Goal: Task Accomplishment & Management: Use online tool/utility

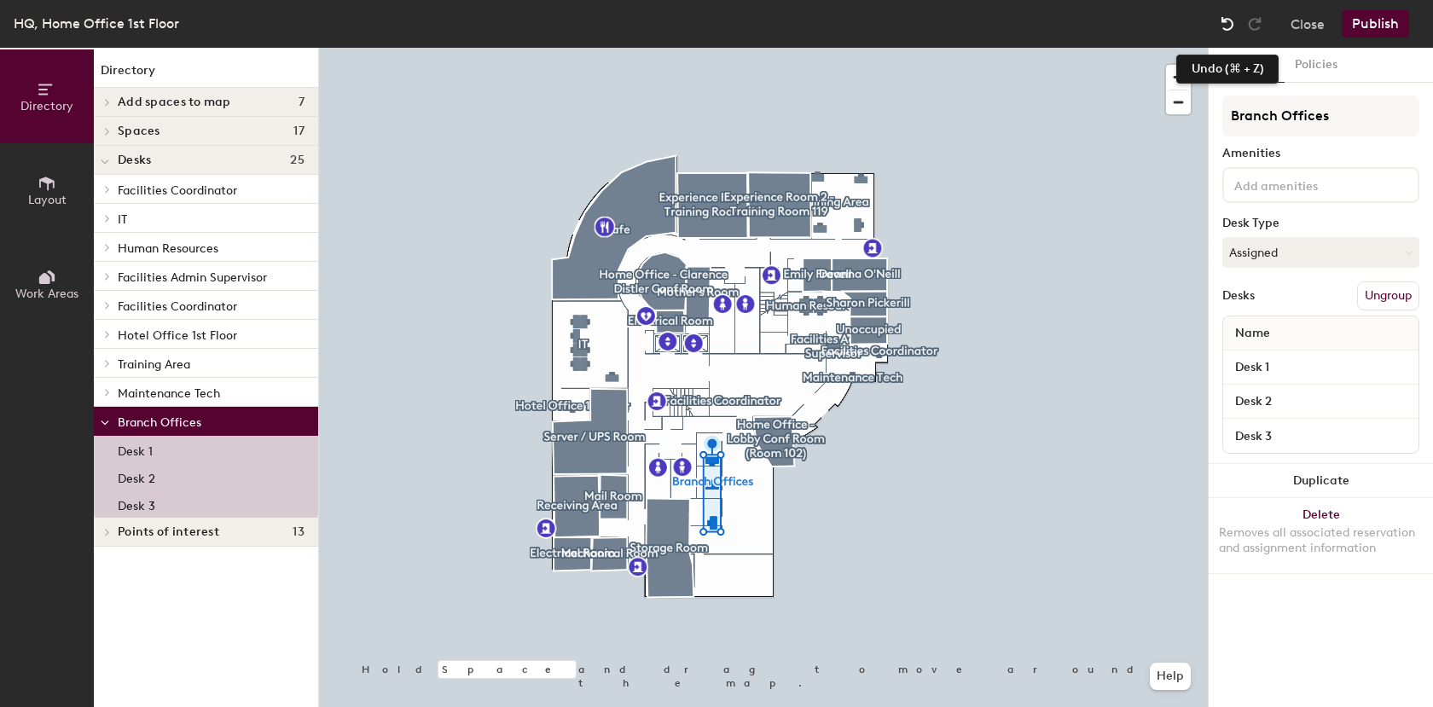
click at [1225, 26] on img at bounding box center [1227, 23] width 17 height 17
click at [976, 48] on div at bounding box center [763, 48] width 889 height 0
click at [1224, 26] on img at bounding box center [1227, 23] width 17 height 17
click at [1059, 48] on div at bounding box center [763, 48] width 889 height 0
click at [1226, 20] on img at bounding box center [1227, 23] width 17 height 17
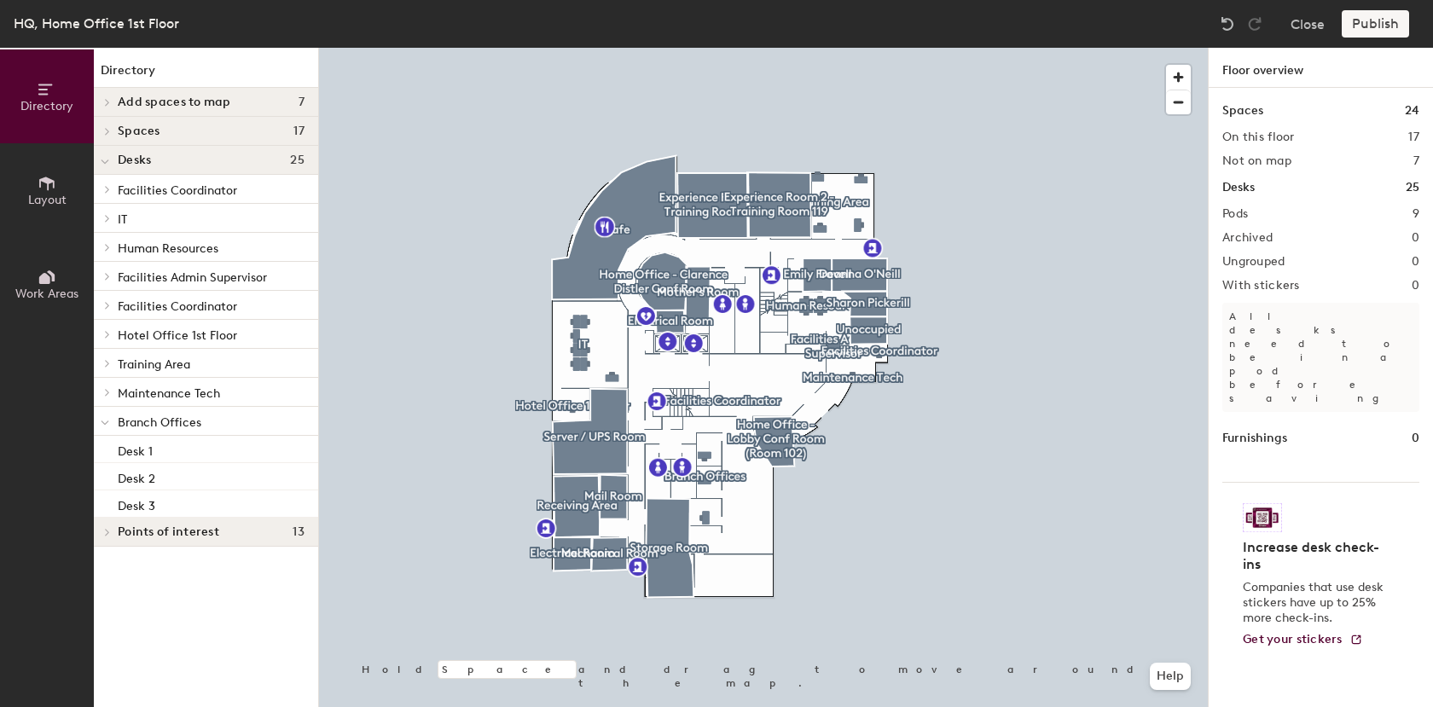
click at [55, 194] on span "Layout" at bounding box center [47, 200] width 38 height 14
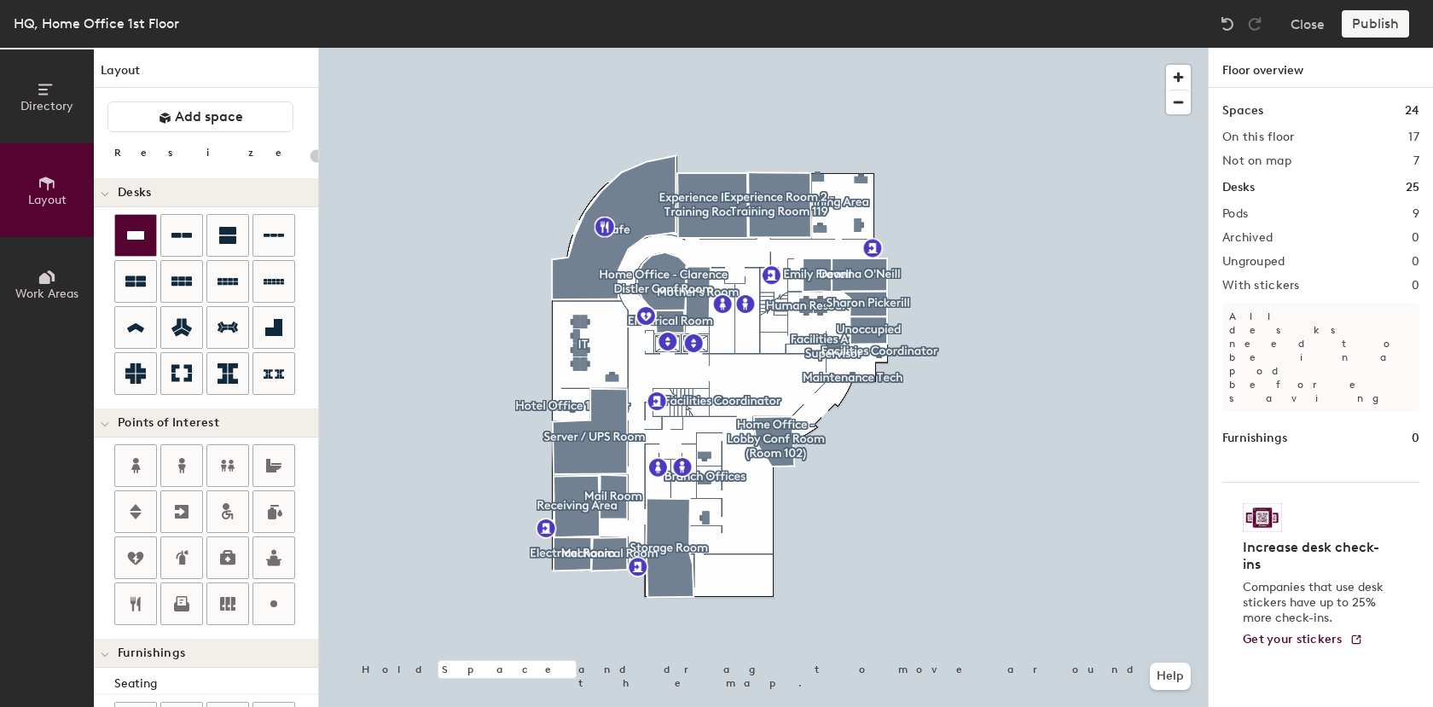
click at [128, 239] on icon at bounding box center [135, 235] width 17 height 9
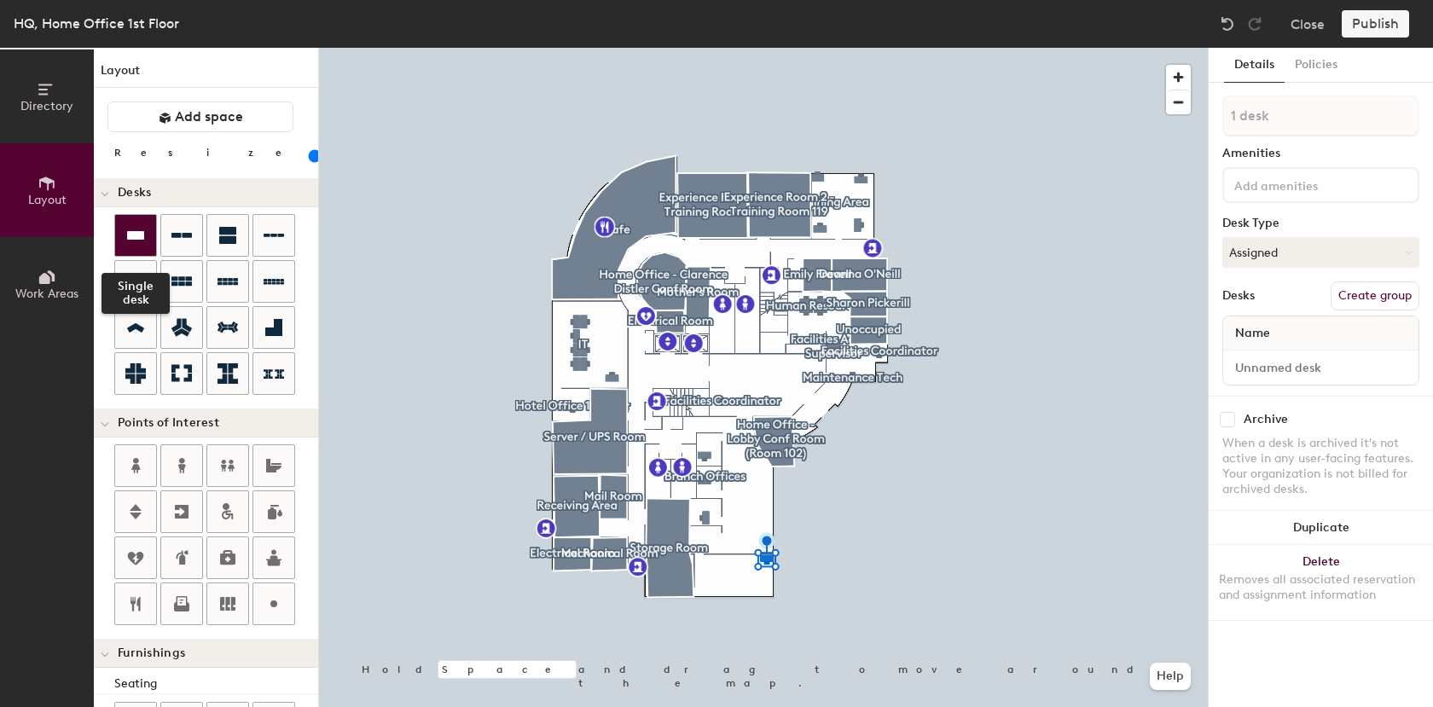
click at [131, 242] on icon at bounding box center [135, 235] width 20 height 20
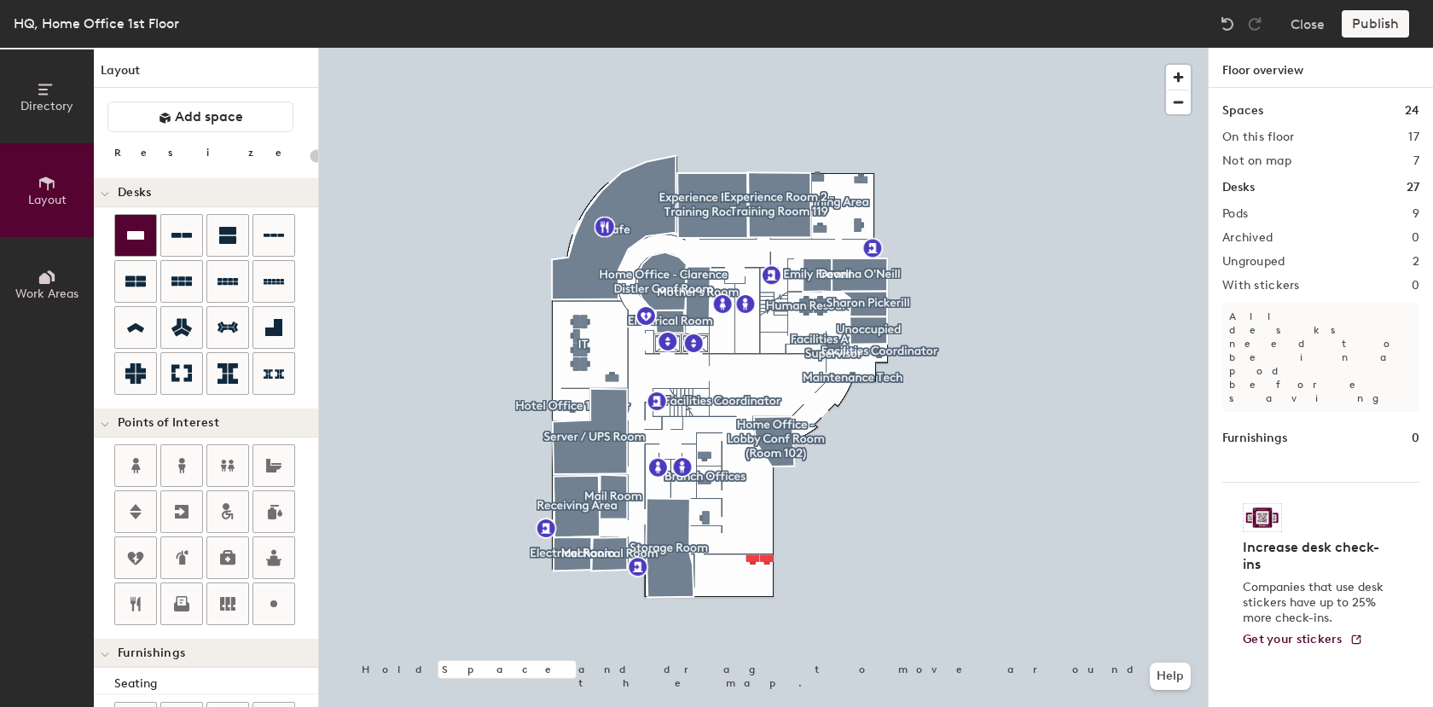
click at [138, 224] on div at bounding box center [135, 235] width 41 height 41
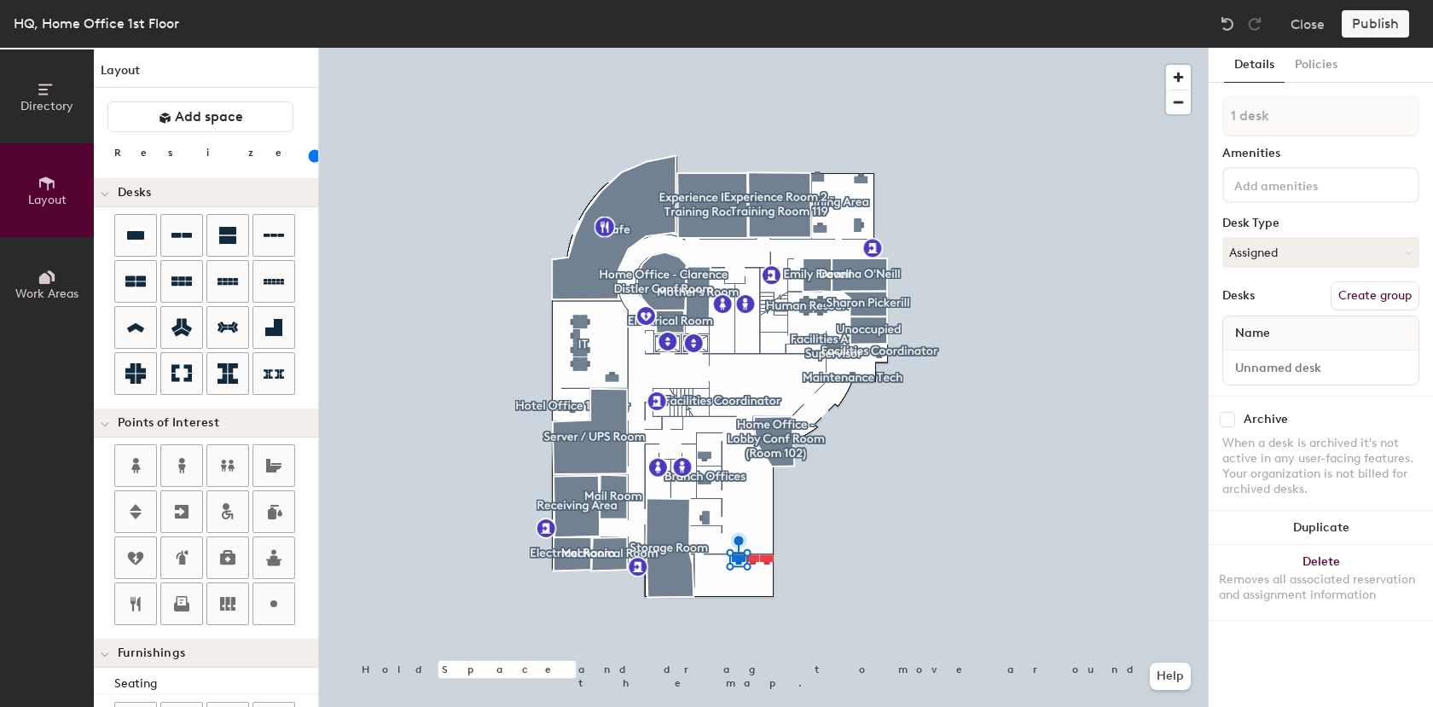
click at [868, 48] on div at bounding box center [763, 48] width 889 height 0
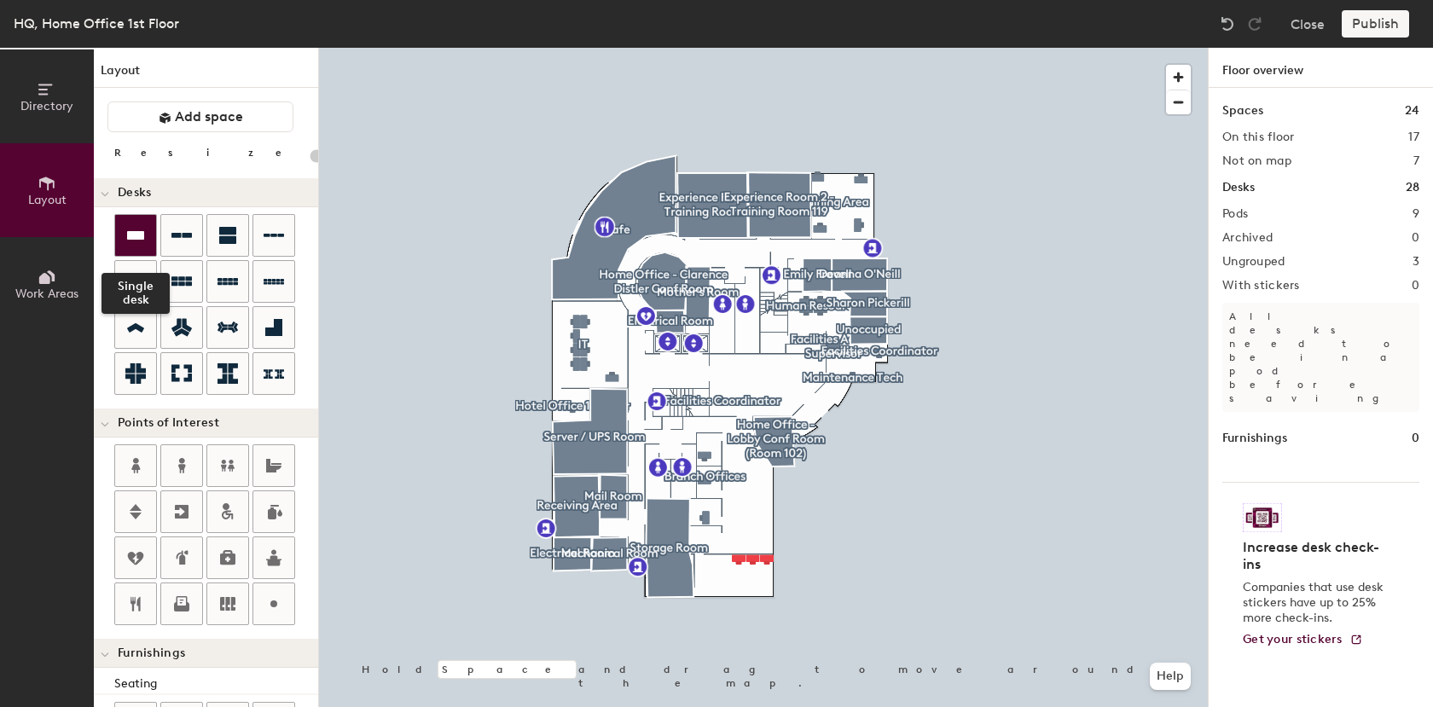
click at [127, 243] on icon at bounding box center [135, 235] width 20 height 20
type input "100"
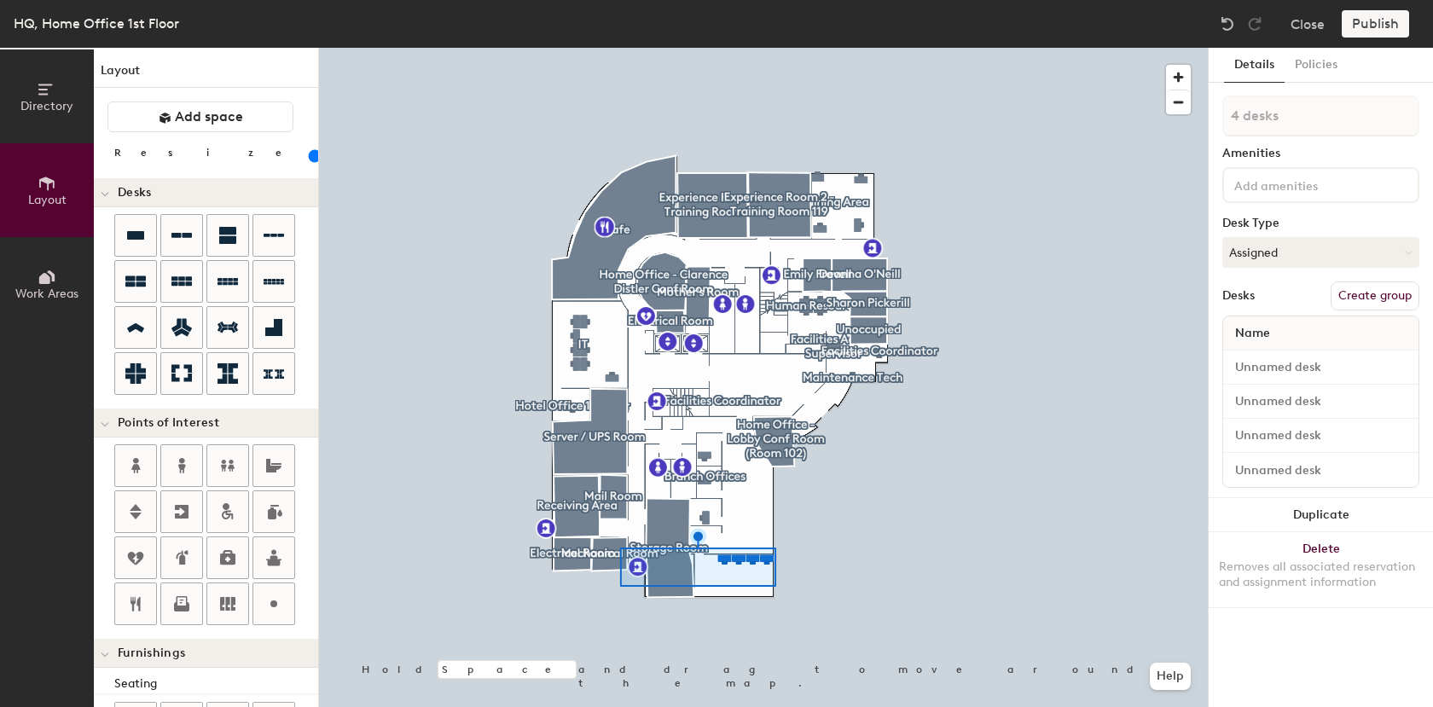
click at [1379, 300] on button "Create group" at bounding box center [1374, 295] width 89 height 29
type input "P"
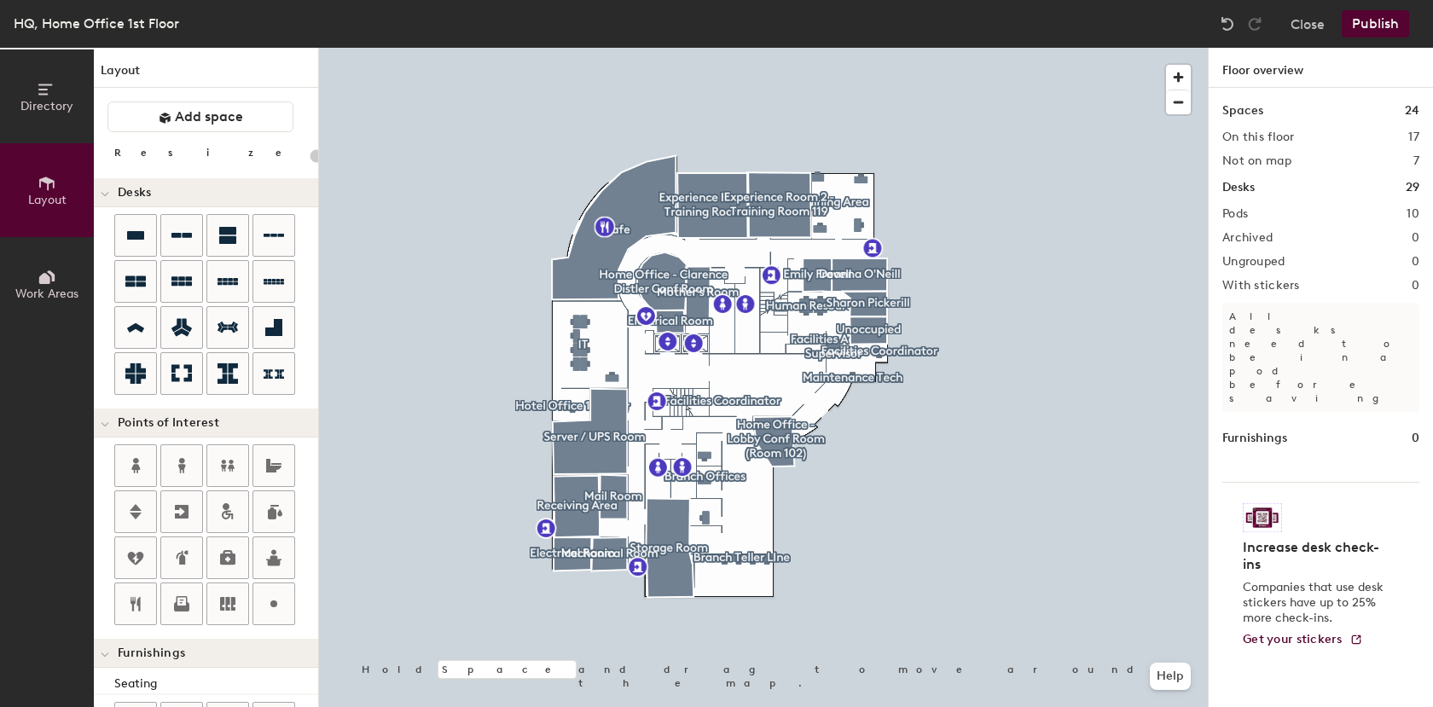
click at [763, 48] on div at bounding box center [763, 48] width 889 height 0
type input "100"
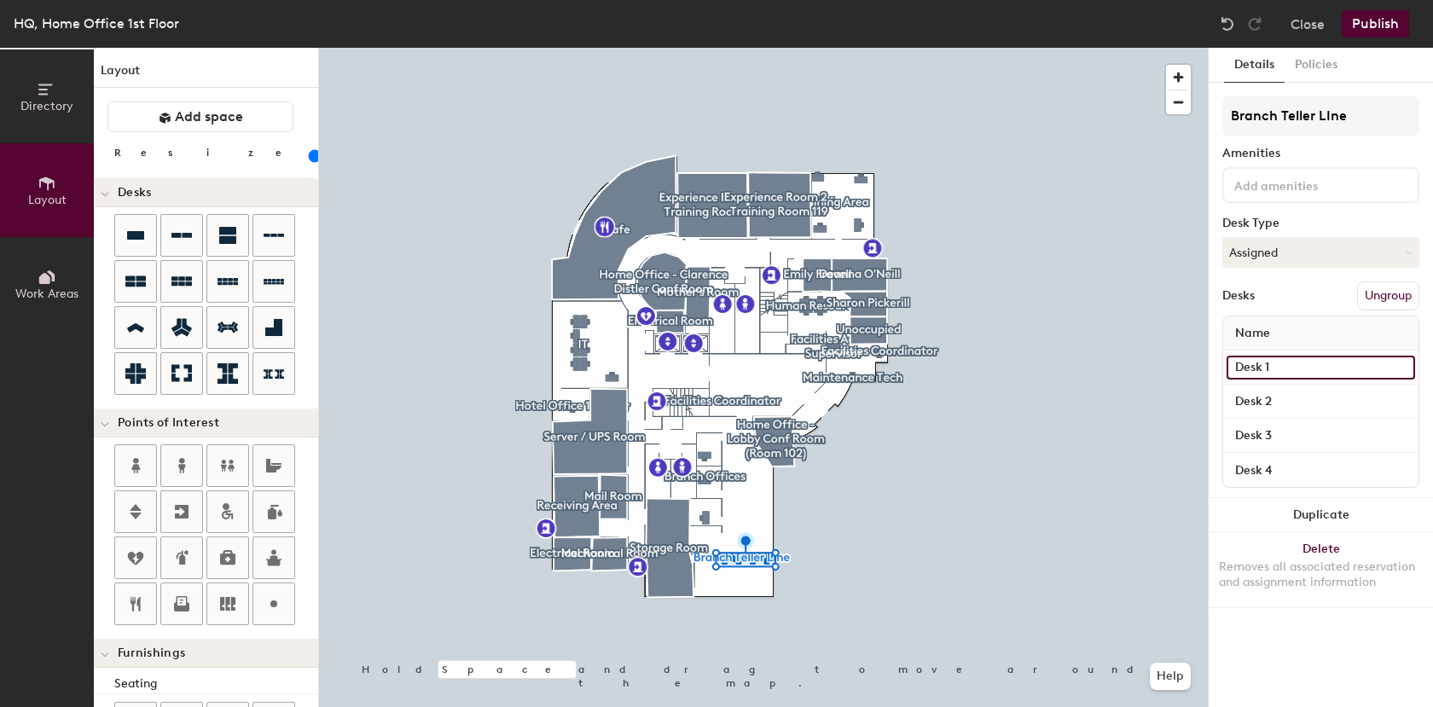
click at [1281, 368] on input "Desk 1" at bounding box center [1320, 368] width 188 height 24
type input "Teller1"
click at [1263, 395] on input "Desk 2" at bounding box center [1320, 402] width 188 height 24
type input "Teller 2"
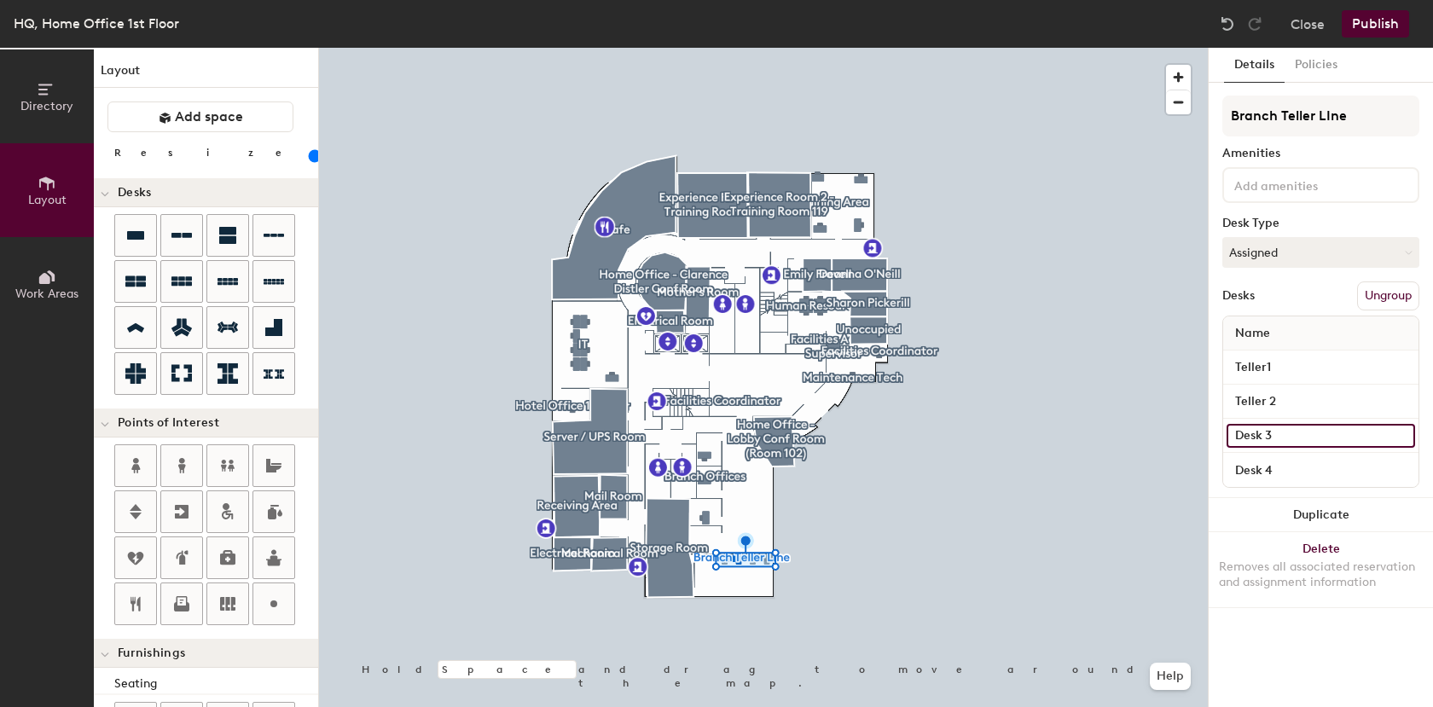
click at [1271, 433] on input "Desk 3" at bounding box center [1320, 436] width 188 height 24
type input "Teller 3"
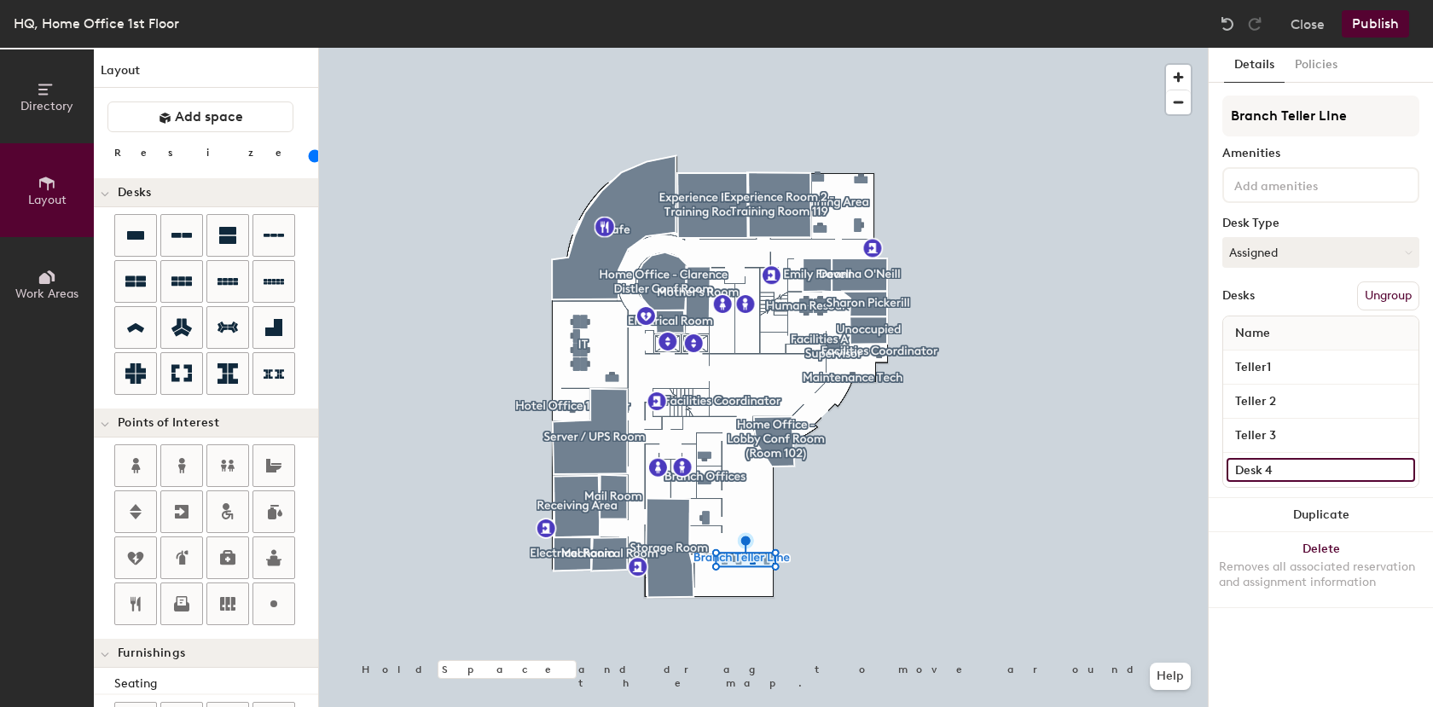
click at [1260, 472] on input "Desk 4" at bounding box center [1320, 470] width 188 height 24
type input "Teller4"
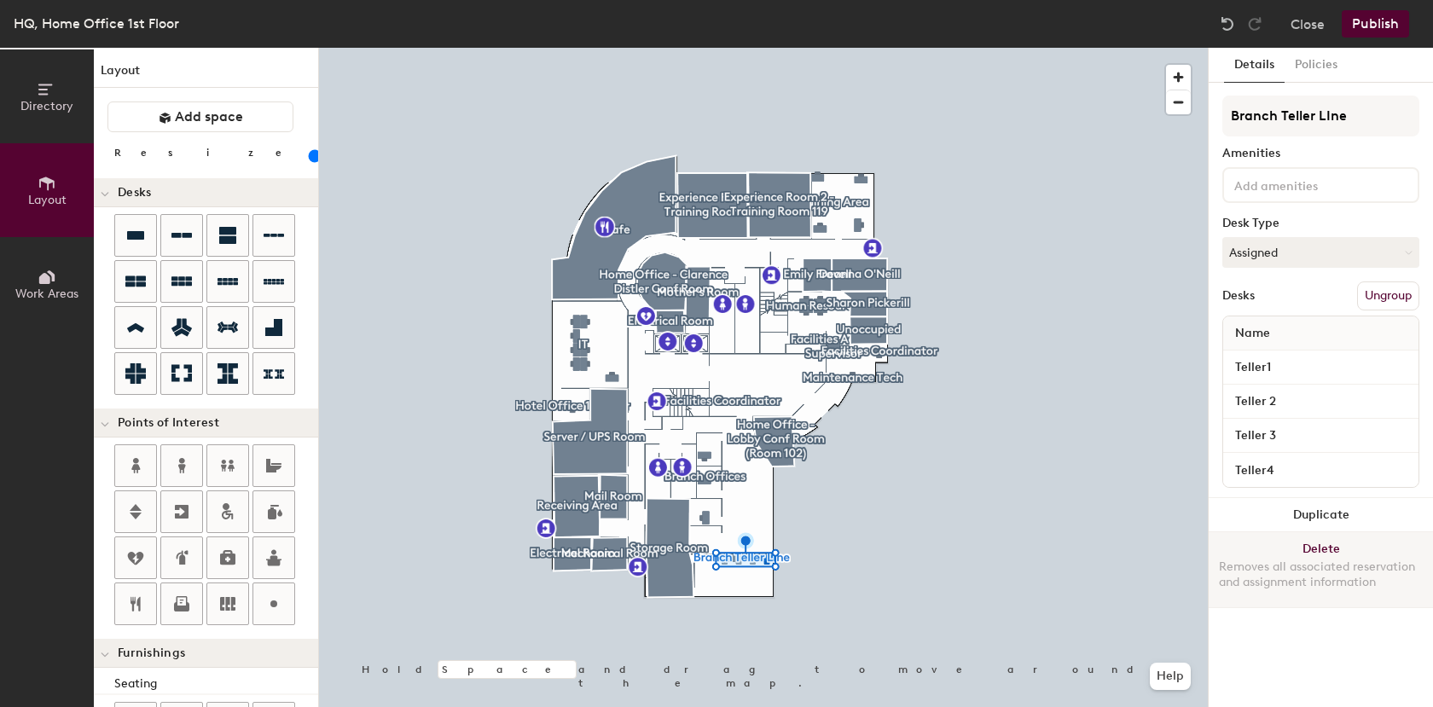
click at [1010, 48] on div at bounding box center [763, 48] width 889 height 0
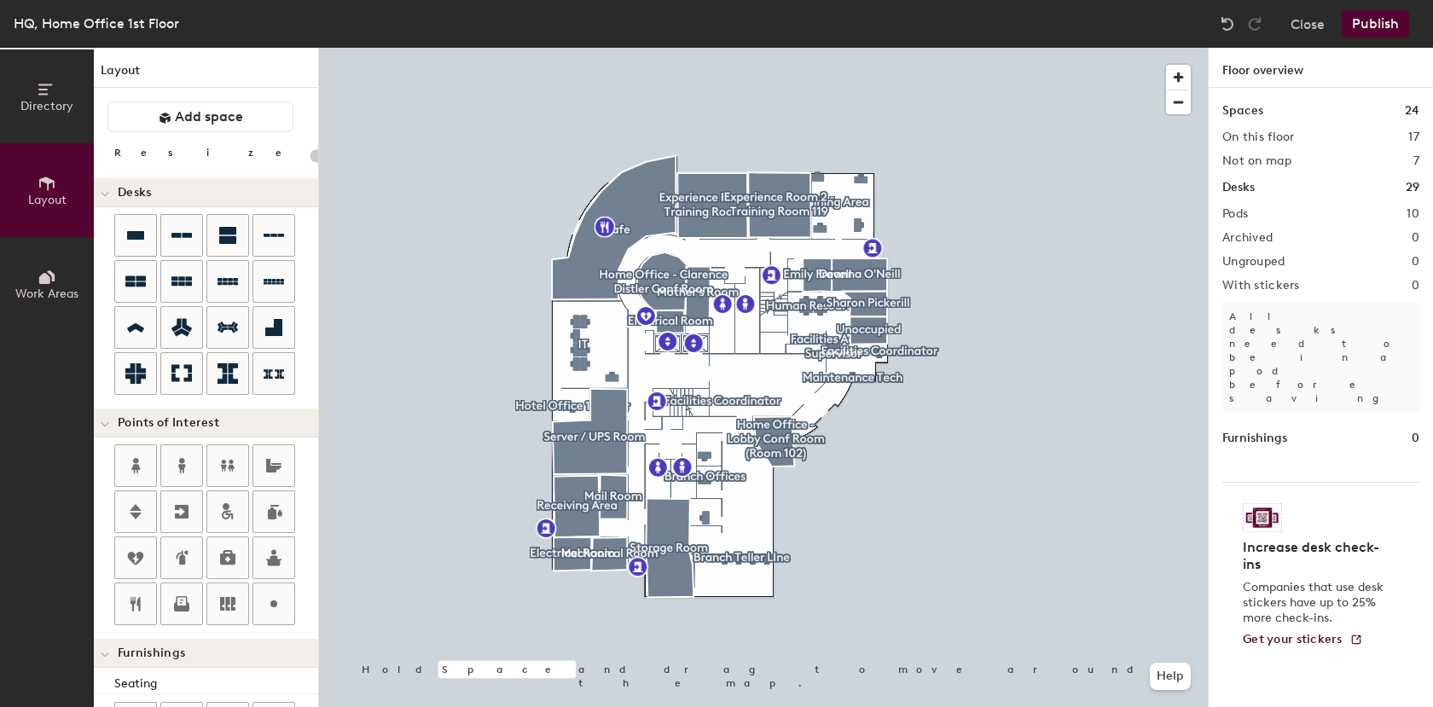
click at [834, 48] on div at bounding box center [763, 48] width 889 height 0
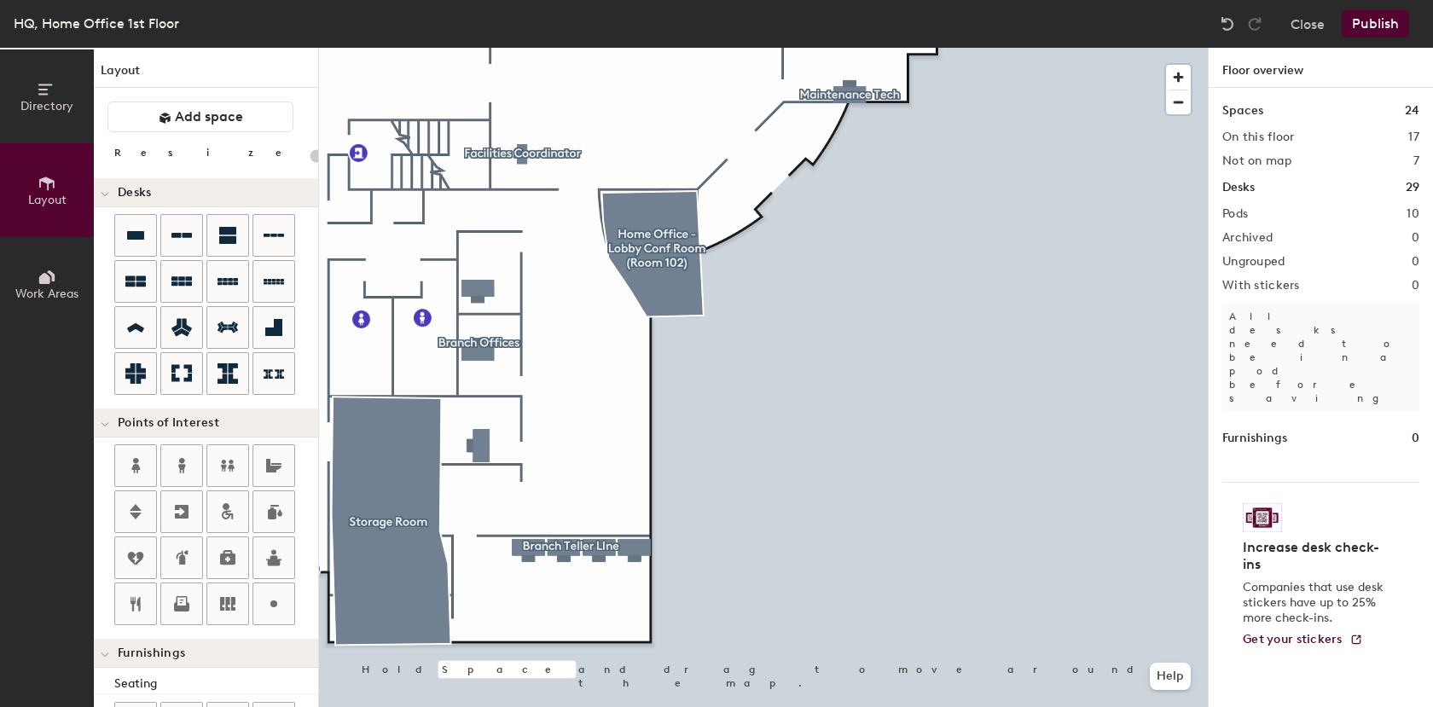
type input "100"
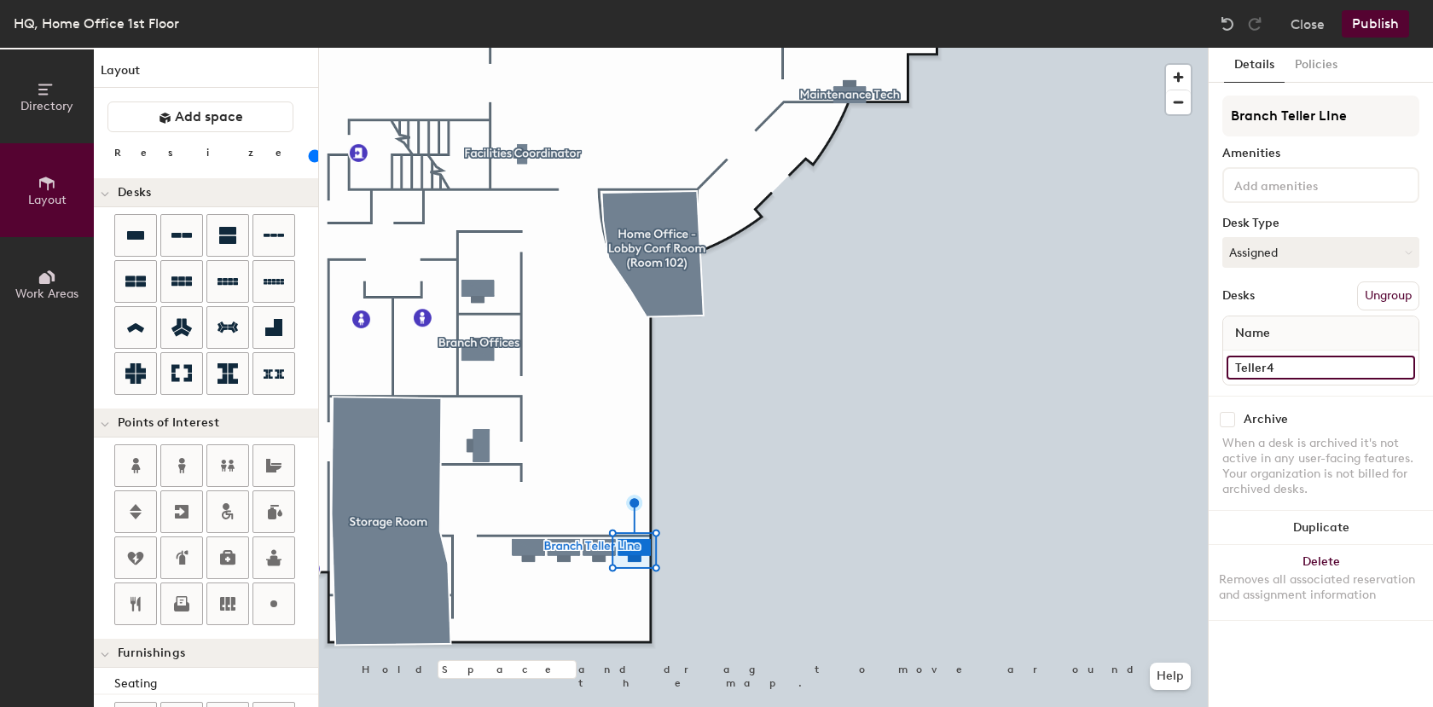
click at [1324, 364] on input "Teller4" at bounding box center [1320, 368] width 188 height 24
click at [1324, 362] on input "Teller4" at bounding box center [1320, 368] width 188 height 24
type input "Teller4 (DP504)"
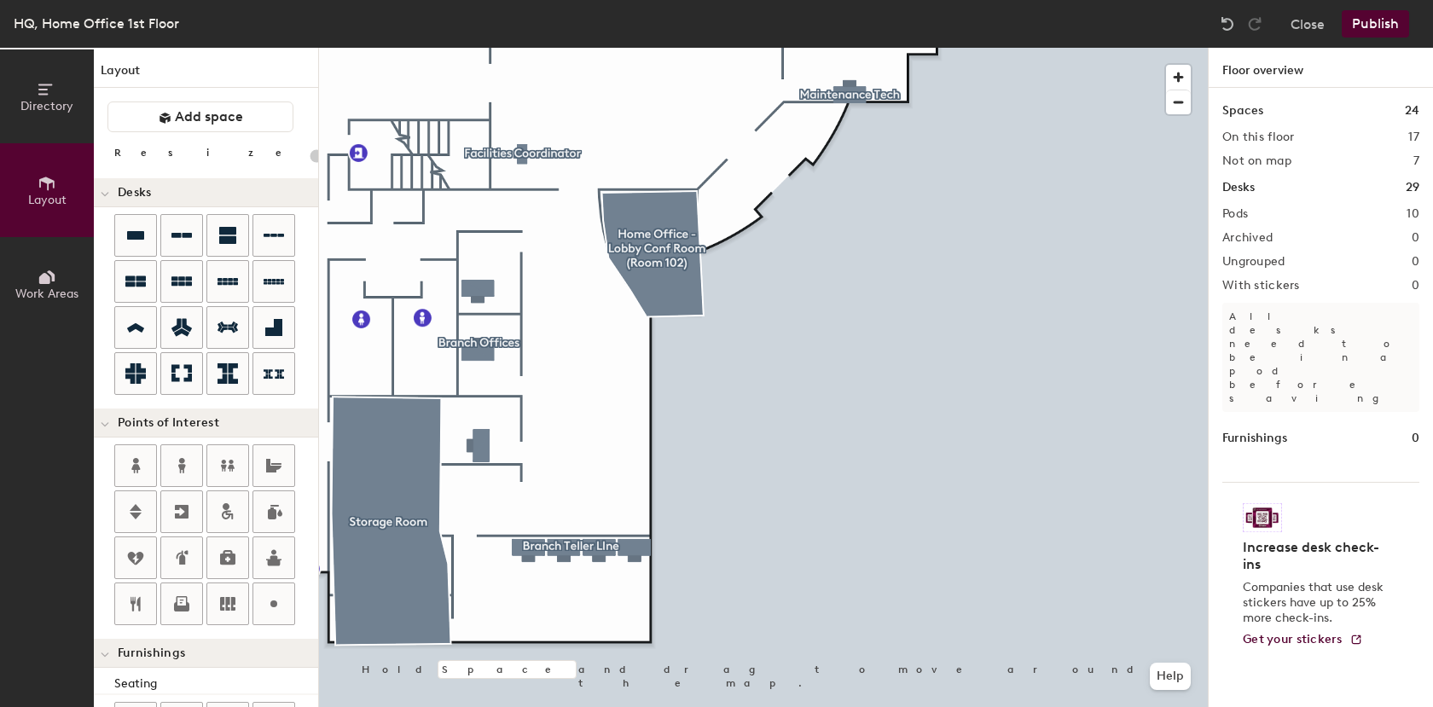
click at [595, 48] on div at bounding box center [763, 48] width 889 height 0
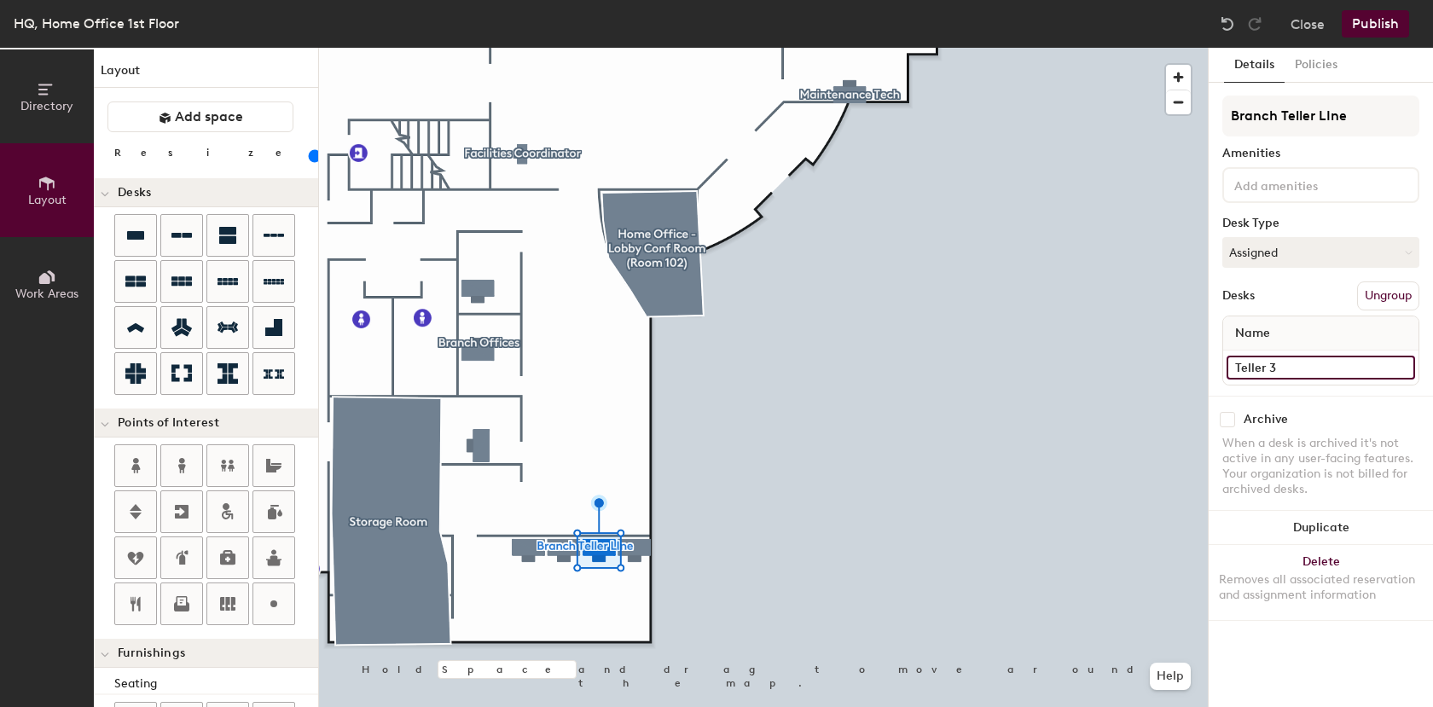
click at [1345, 373] on input "Teller 3" at bounding box center [1320, 368] width 188 height 24
click at [1344, 371] on input "Teller 3" at bounding box center [1320, 368] width 188 height 24
click at [1343, 371] on input "Teller 3" at bounding box center [1320, 368] width 188 height 24
click at [1341, 371] on input "Teller 3" at bounding box center [1320, 368] width 188 height 24
click at [1340, 371] on input "Teller 3" at bounding box center [1320, 368] width 188 height 24
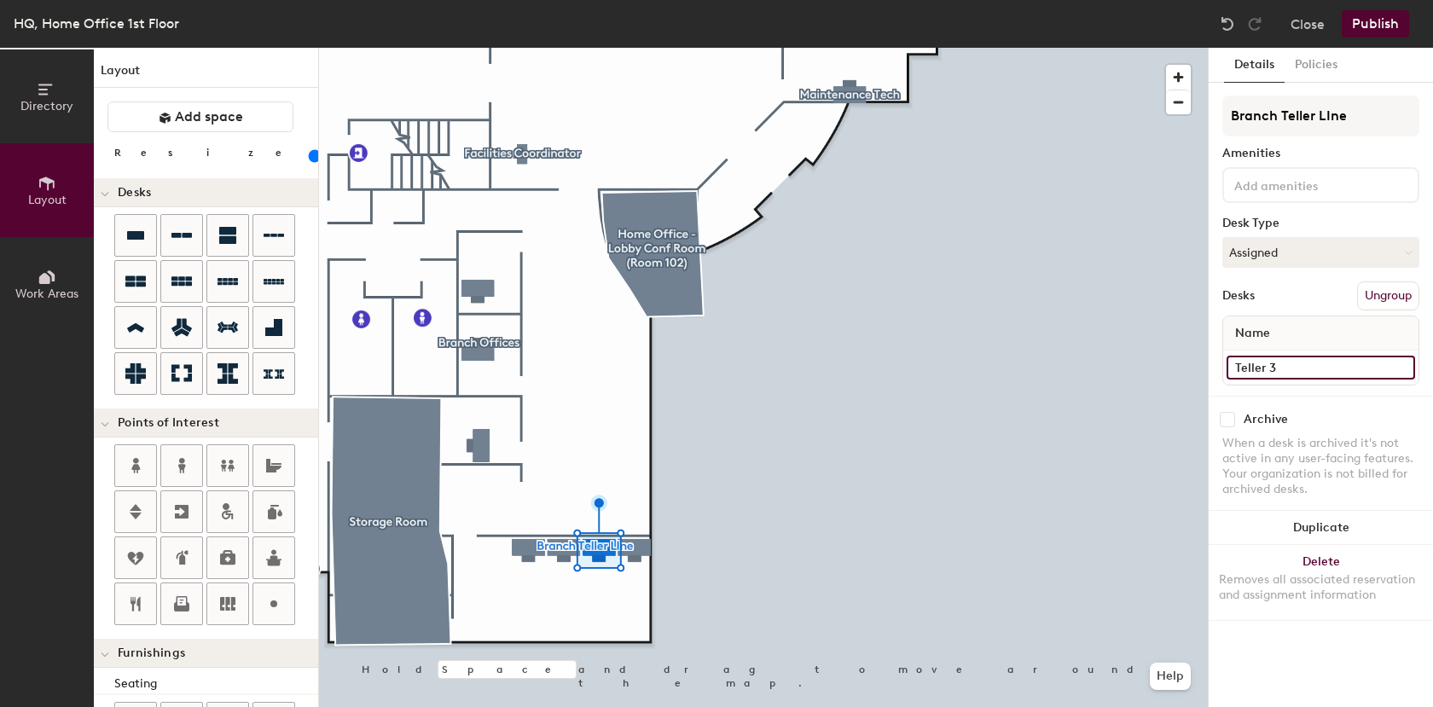
click at [1340, 370] on input "Teller 3" at bounding box center [1320, 368] width 188 height 24
click at [1311, 367] on input "Teller 3" at bounding box center [1320, 368] width 188 height 24
click at [1311, 366] on input "Teller 3" at bounding box center [1320, 368] width 188 height 24
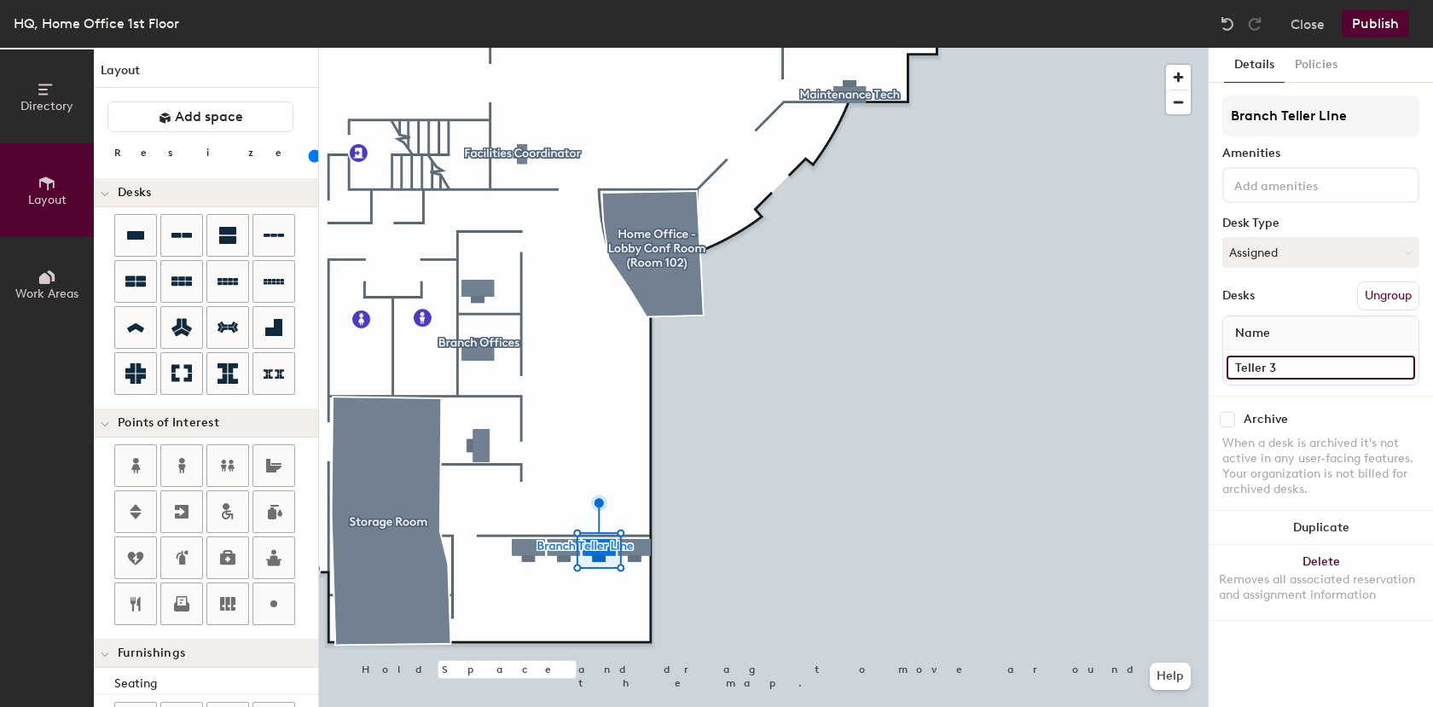
click at [1311, 365] on input "Teller 3" at bounding box center [1320, 368] width 188 height 24
click at [1311, 367] on input "Teller 3" at bounding box center [1320, 368] width 188 height 24
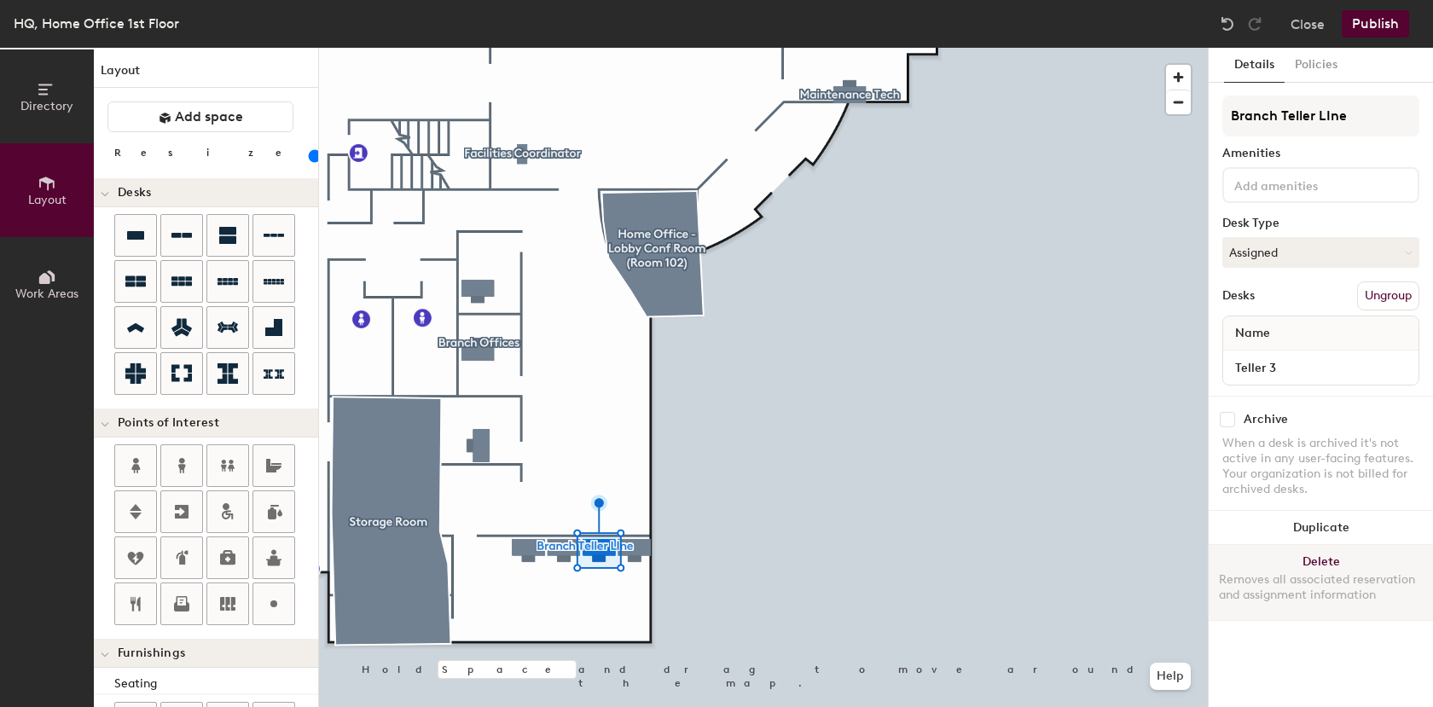
click at [1054, 48] on div at bounding box center [763, 48] width 889 height 0
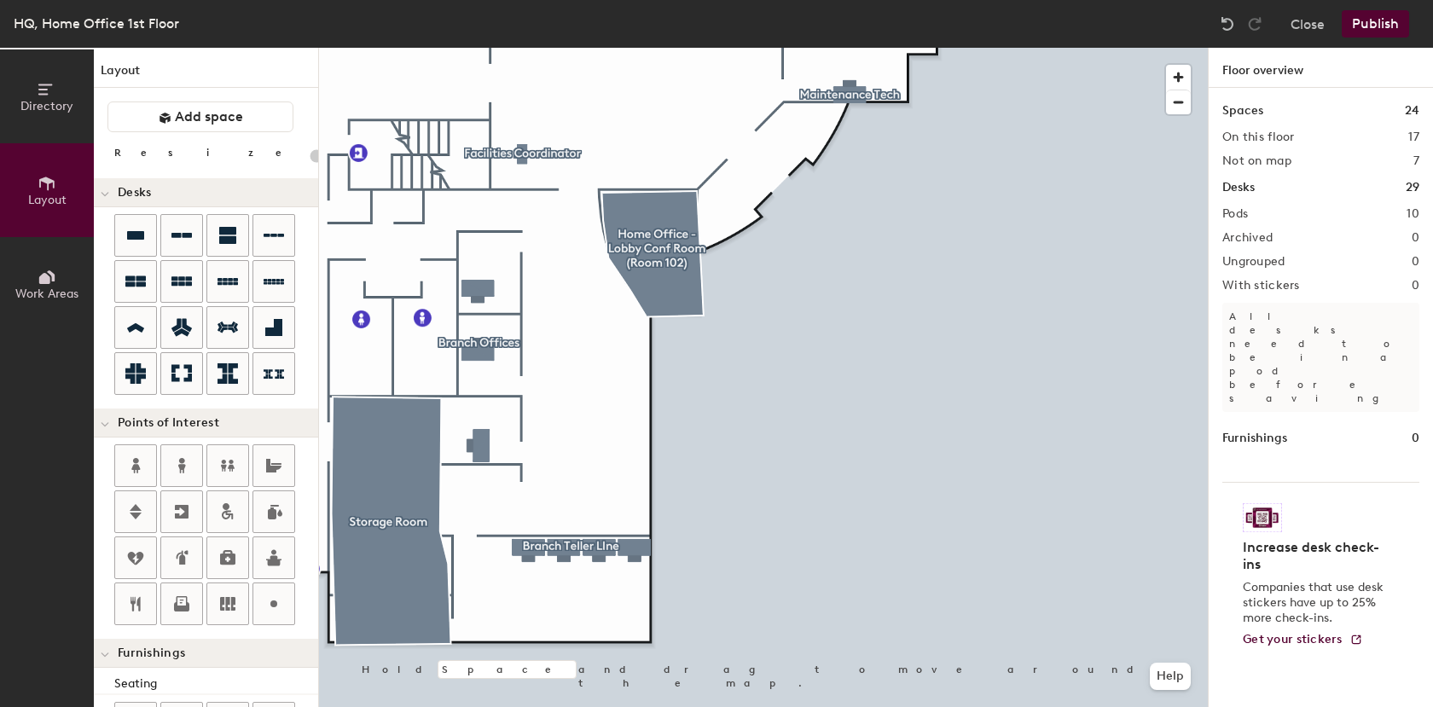
click at [593, 48] on div at bounding box center [763, 48] width 889 height 0
type input "100"
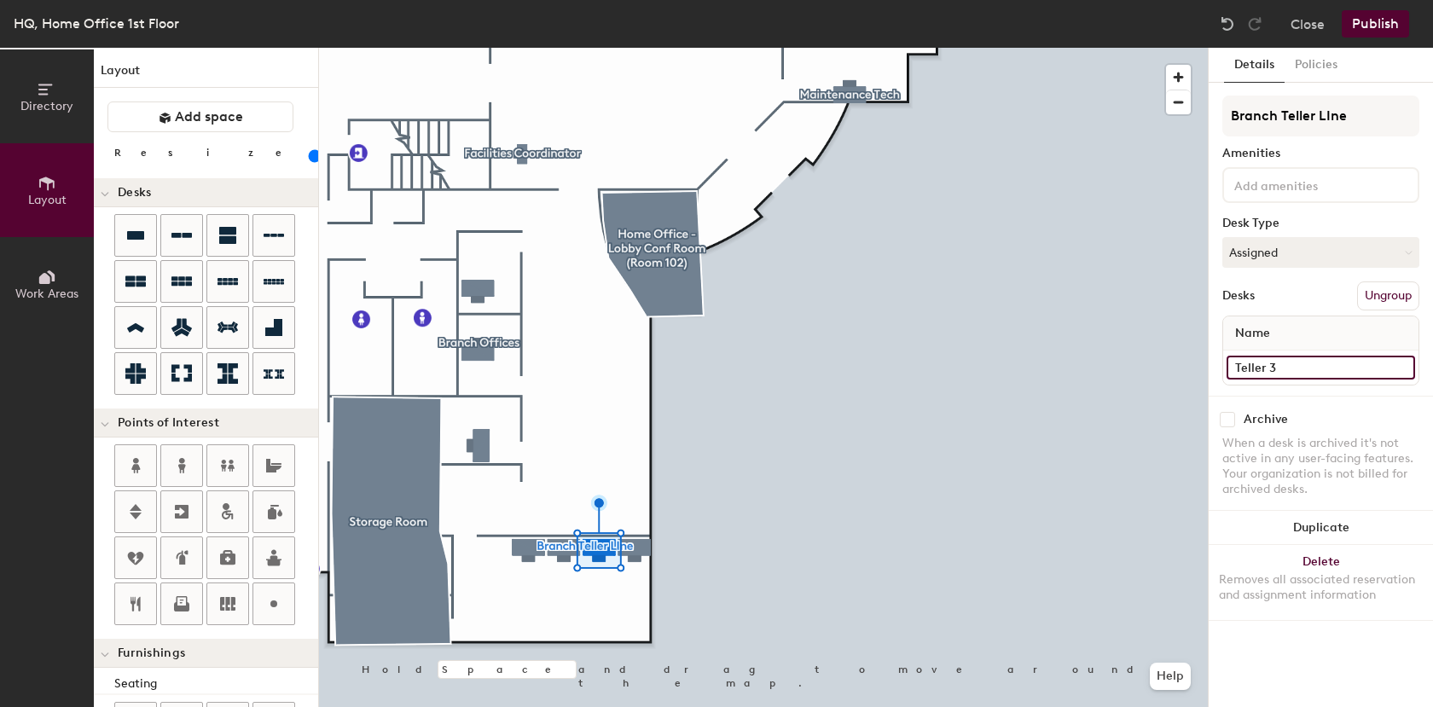
click at [1312, 368] on input "Teller 3" at bounding box center [1320, 368] width 188 height 24
click at [1313, 368] on input "Teller 3" at bounding box center [1320, 368] width 188 height 24
type input "Teller 3 (DP503)"
click at [1313, 372] on input "Teller 2" at bounding box center [1320, 368] width 188 height 24
click at [1312, 371] on input "Teller 2" at bounding box center [1320, 368] width 188 height 24
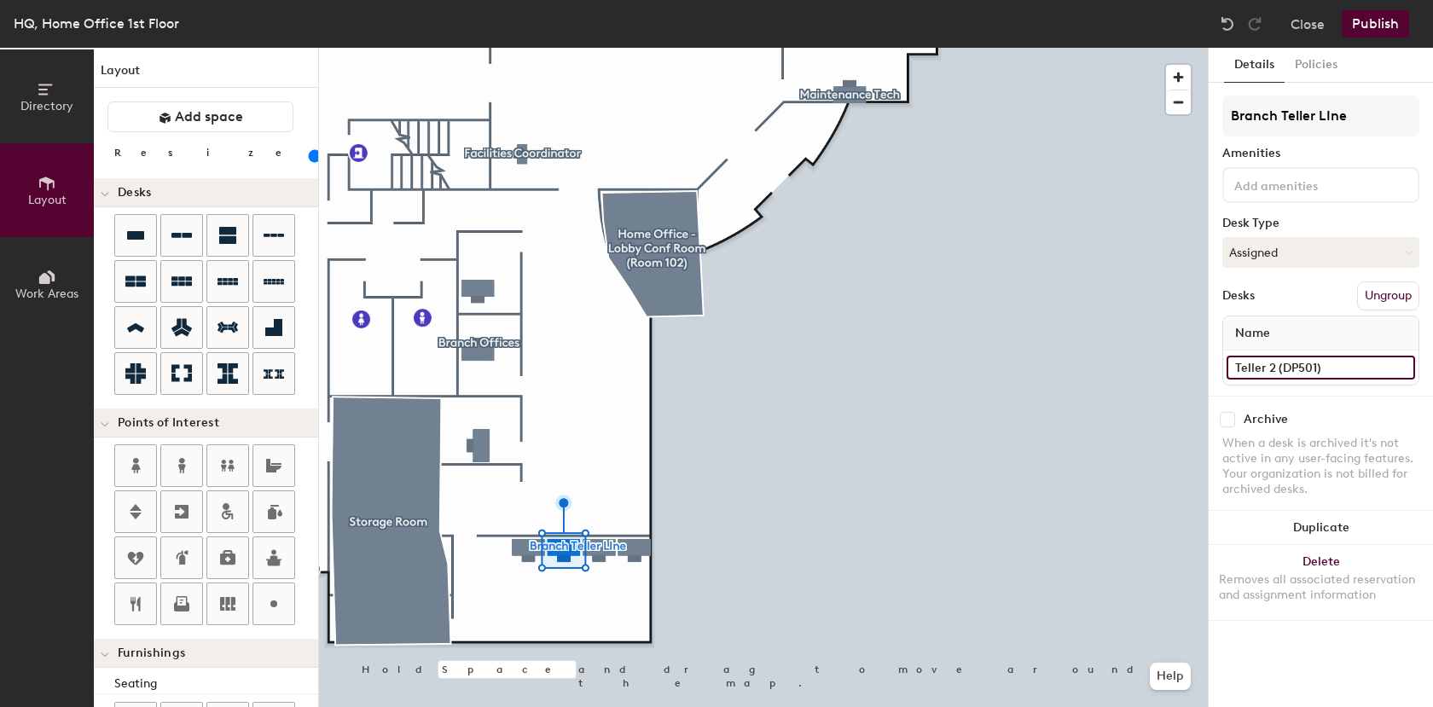
type input "Teller 2 (DP501)"
click at [1316, 363] on input "Teller1" at bounding box center [1320, 368] width 188 height 24
click at [1319, 366] on input "Teller1" at bounding box center [1320, 368] width 188 height 24
type input "Teller1 (DP 511)"
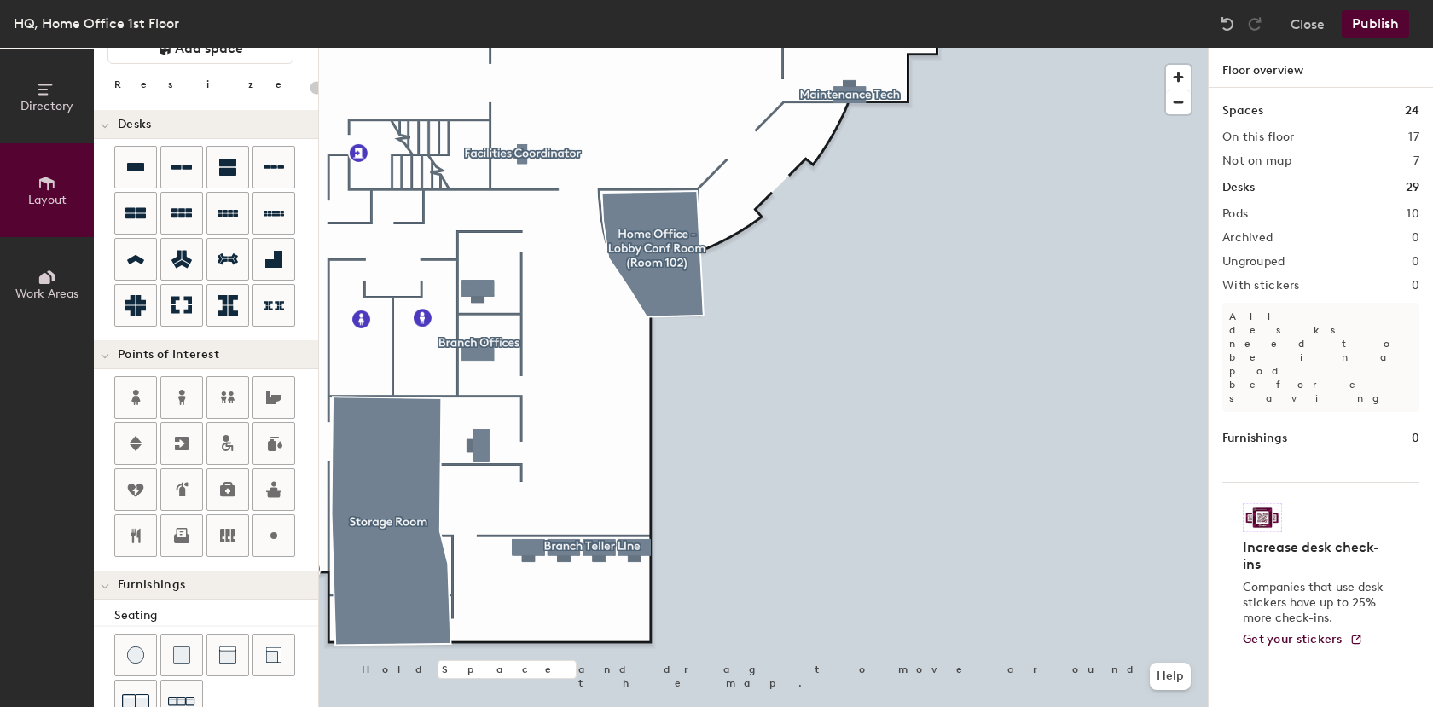
scroll to position [171, 0]
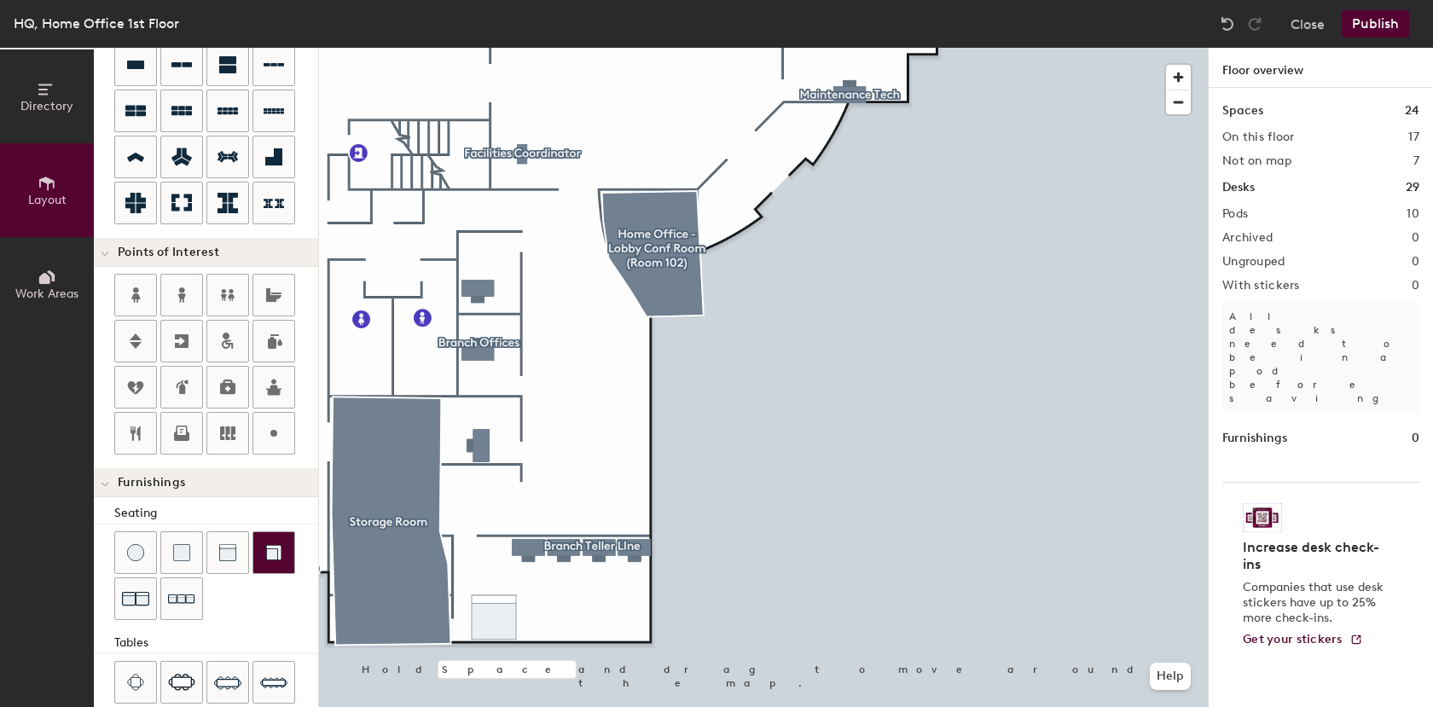
click at [494, 612] on div "Directory Layout Work Areas Layout Add space Resize Desks Points of Interest Fu…" at bounding box center [716, 377] width 1433 height 659
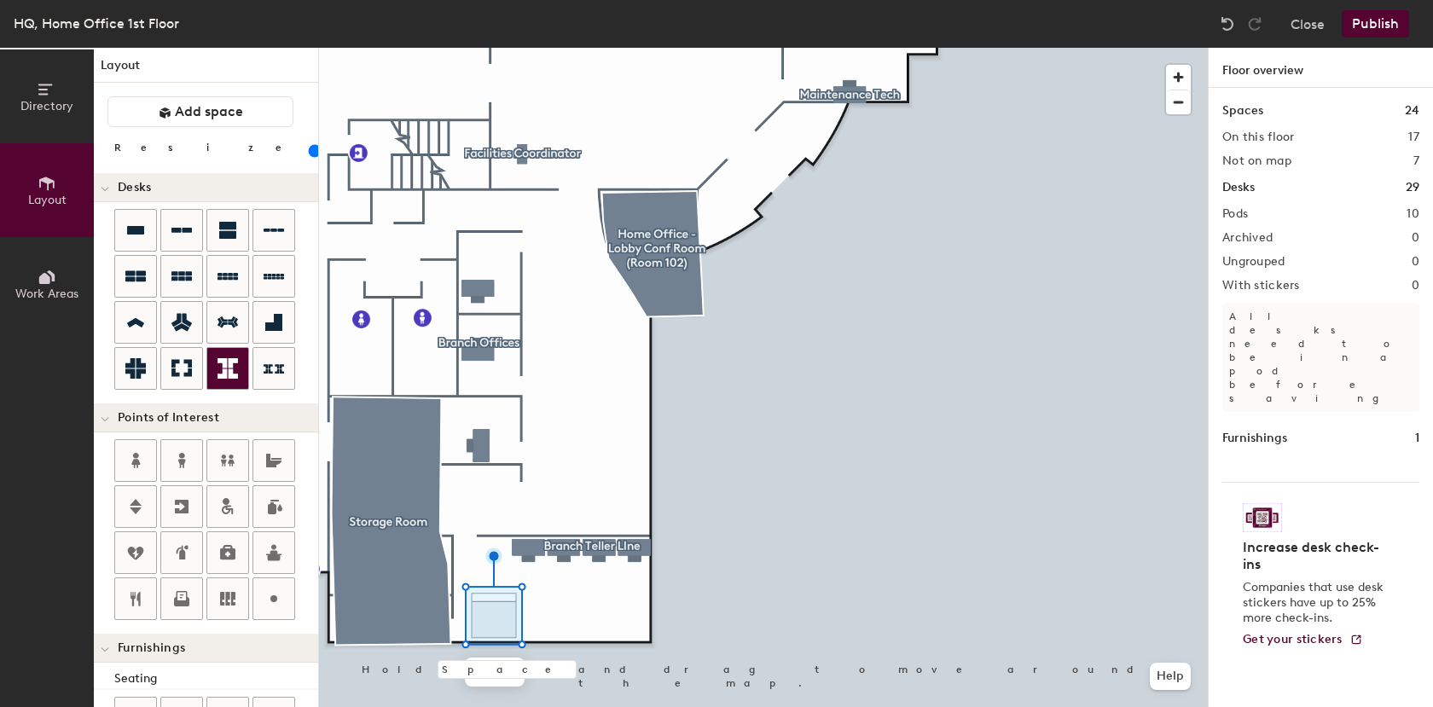
scroll to position [0, 0]
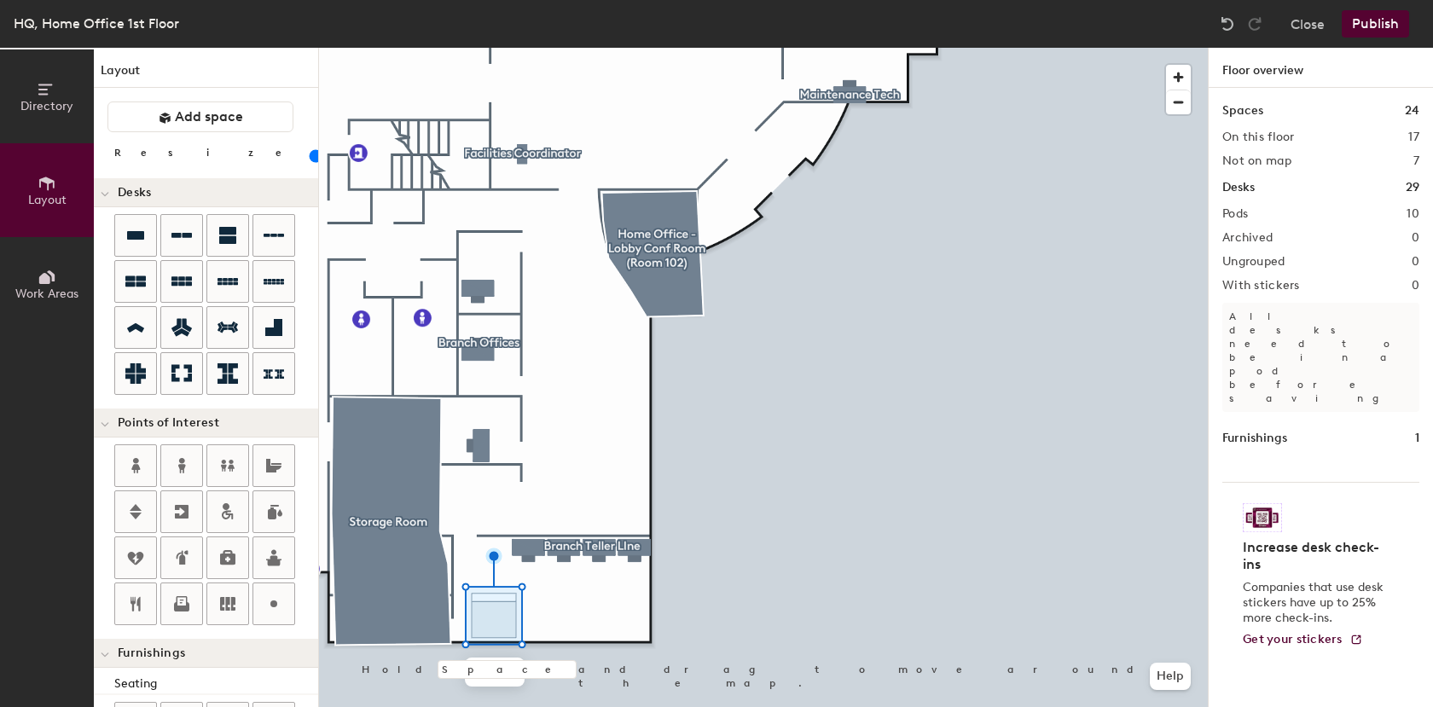
click at [310, 155] on input "range" at bounding box center [310, 156] width 0 height 14
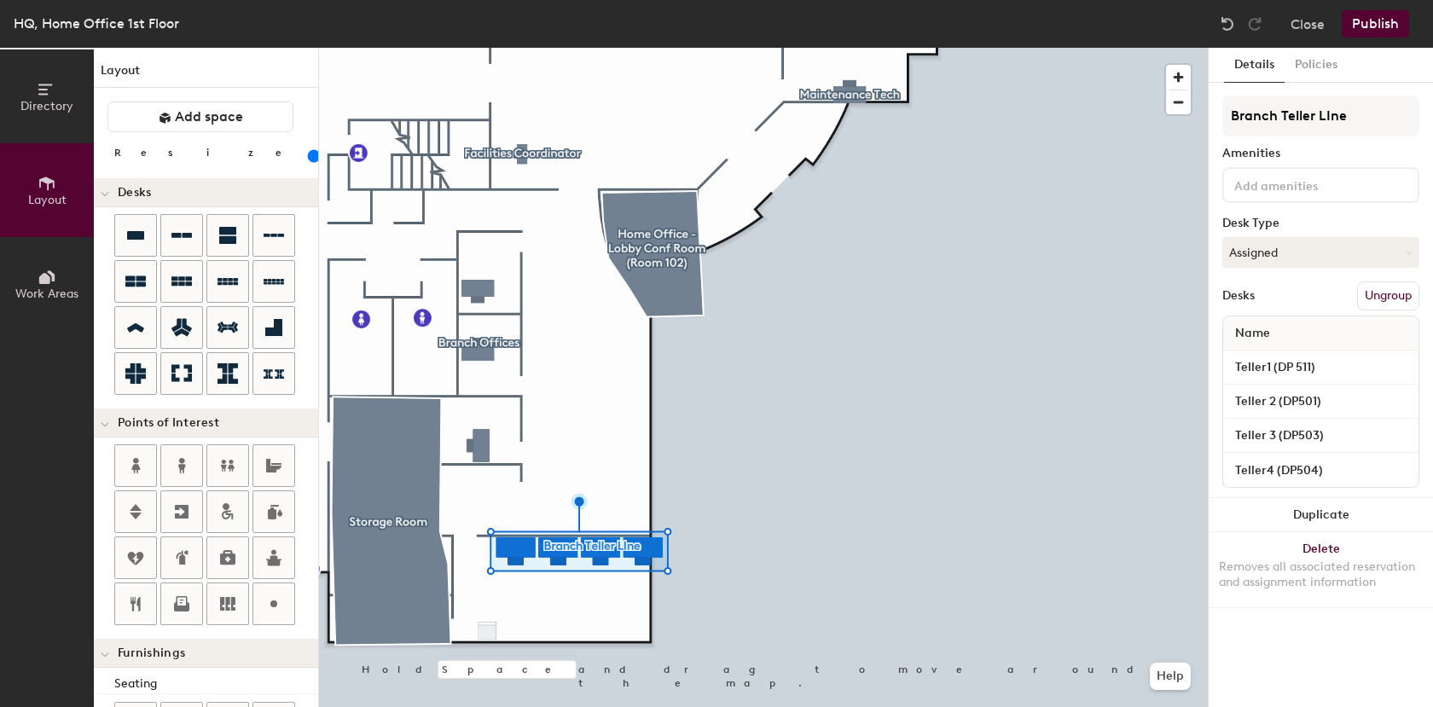
click at [310, 162] on input "range" at bounding box center [310, 156] width 0 height 14
click at [310, 155] on input "range" at bounding box center [310, 156] width 0 height 14
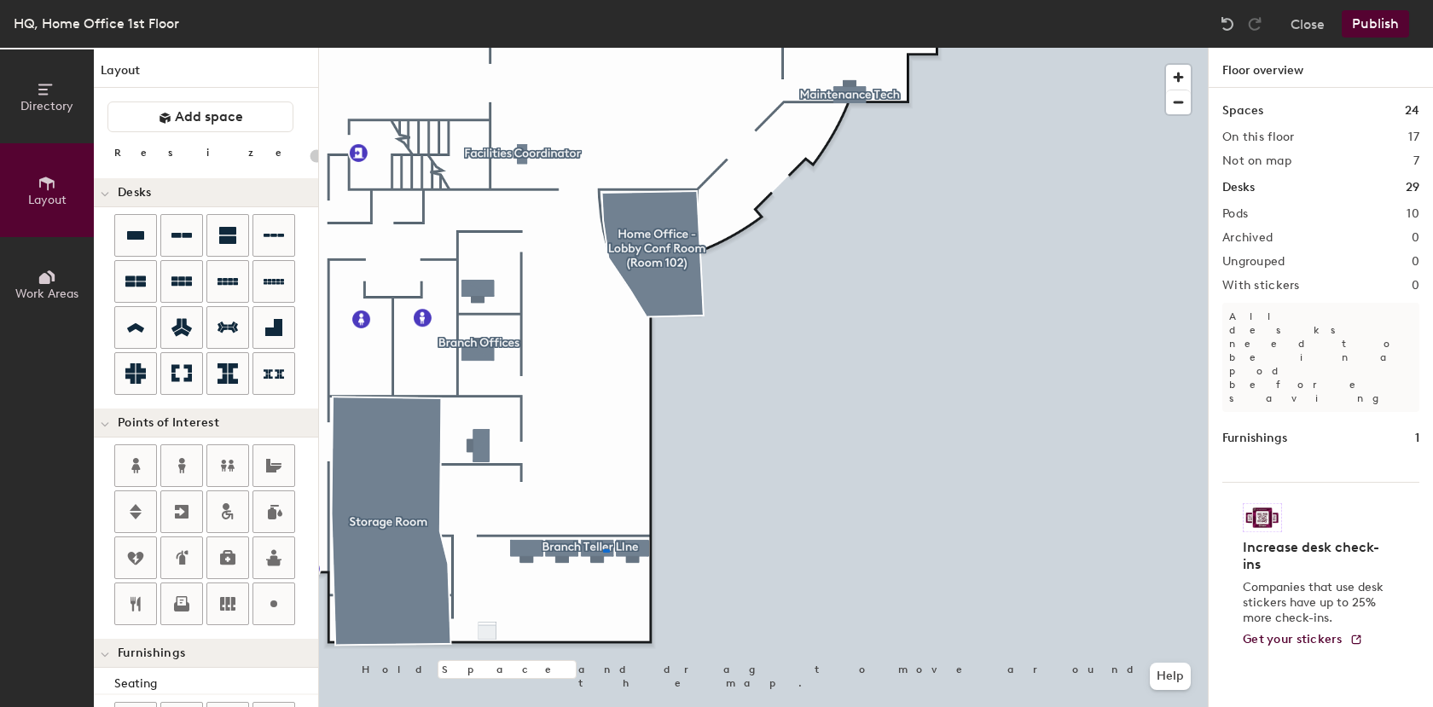
click at [603, 48] on div at bounding box center [763, 48] width 889 height 0
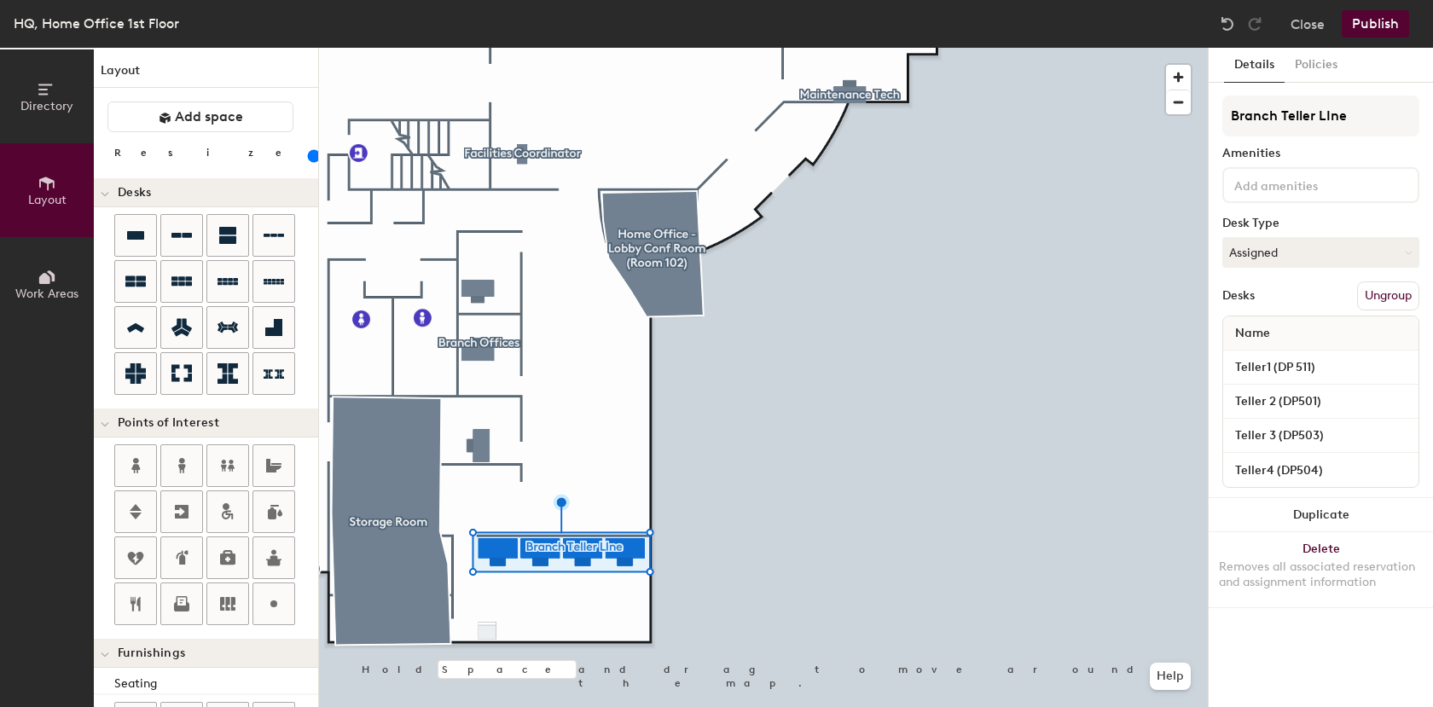
click at [310, 163] on input "range" at bounding box center [310, 156] width 0 height 14
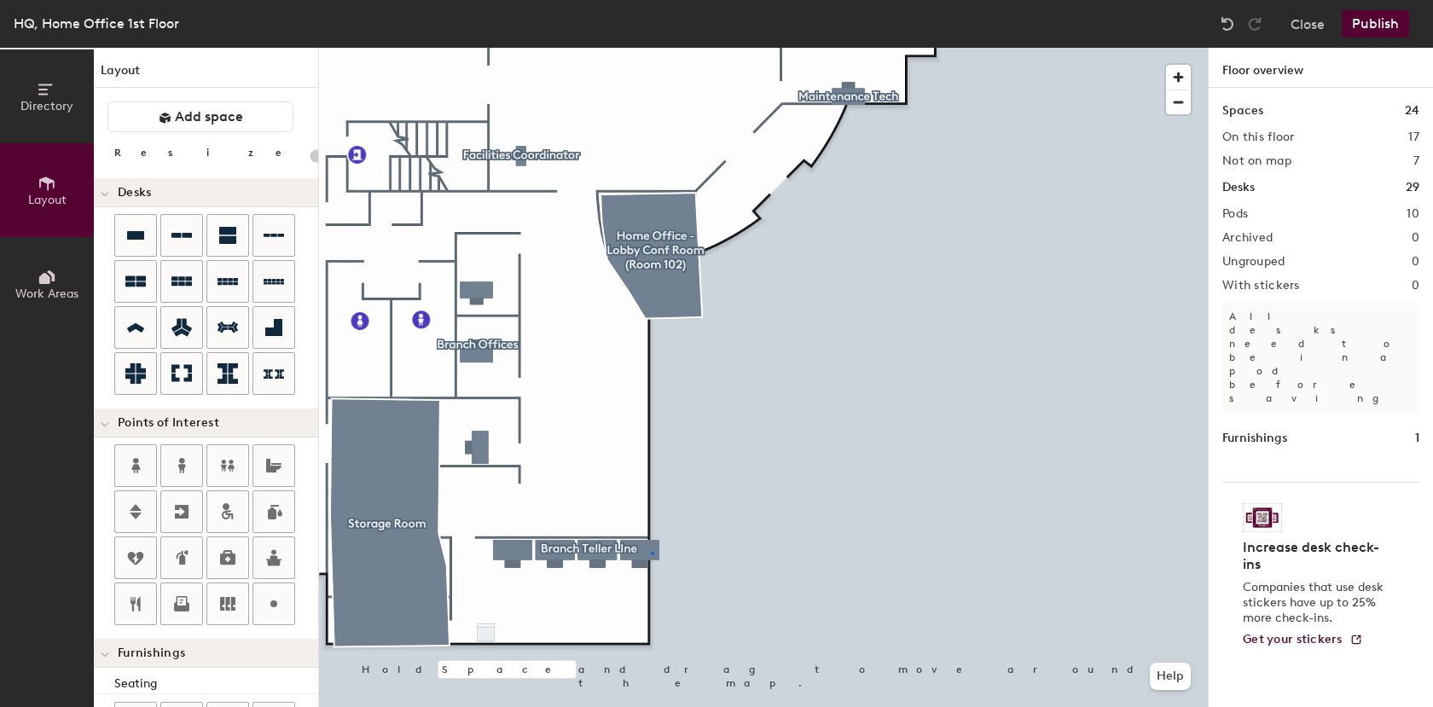
click at [650, 48] on div at bounding box center [763, 48] width 889 height 0
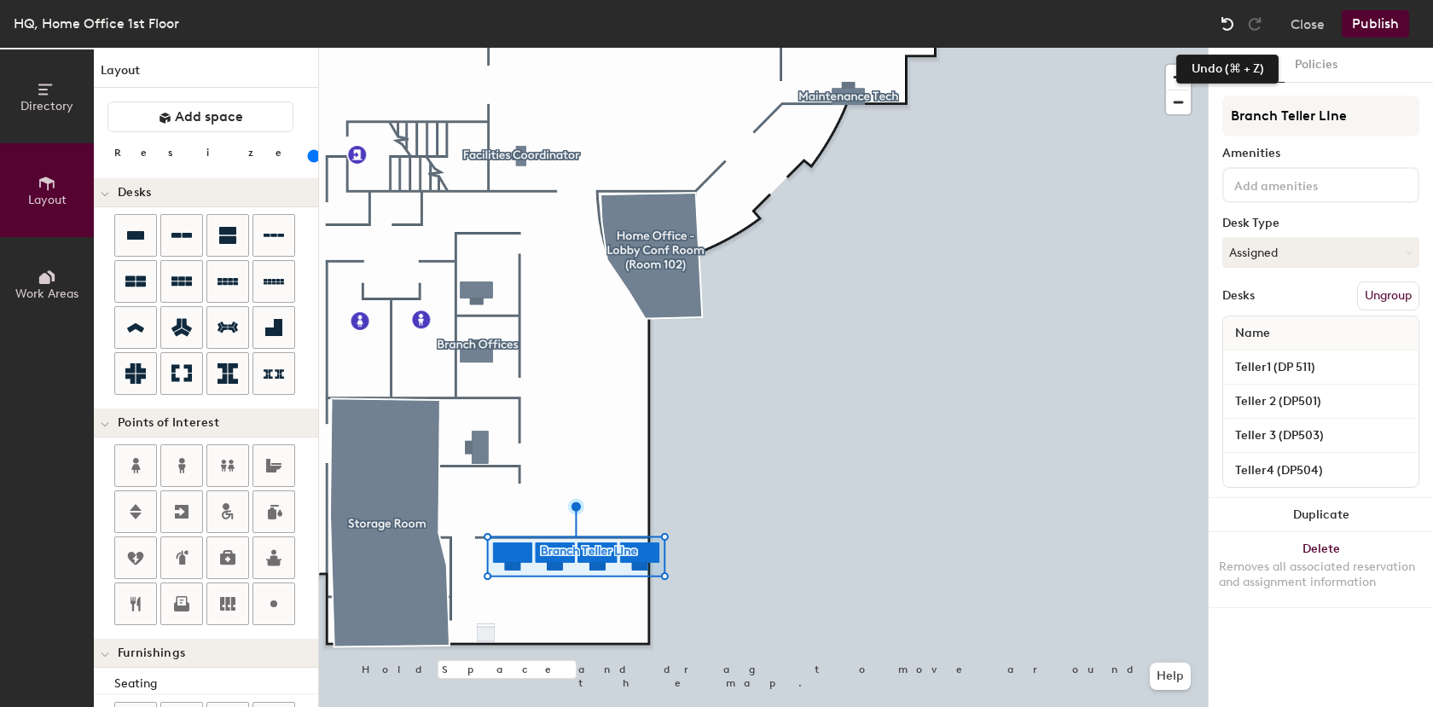
click at [1223, 21] on img at bounding box center [1227, 23] width 17 height 17
click at [1214, 22] on div at bounding box center [1226, 23] width 27 height 27
click at [1207, 23] on div "HQ, Home Office 1st Floor Close Publish" at bounding box center [716, 24] width 1433 height 48
click at [1219, 20] on img at bounding box center [1227, 23] width 17 height 17
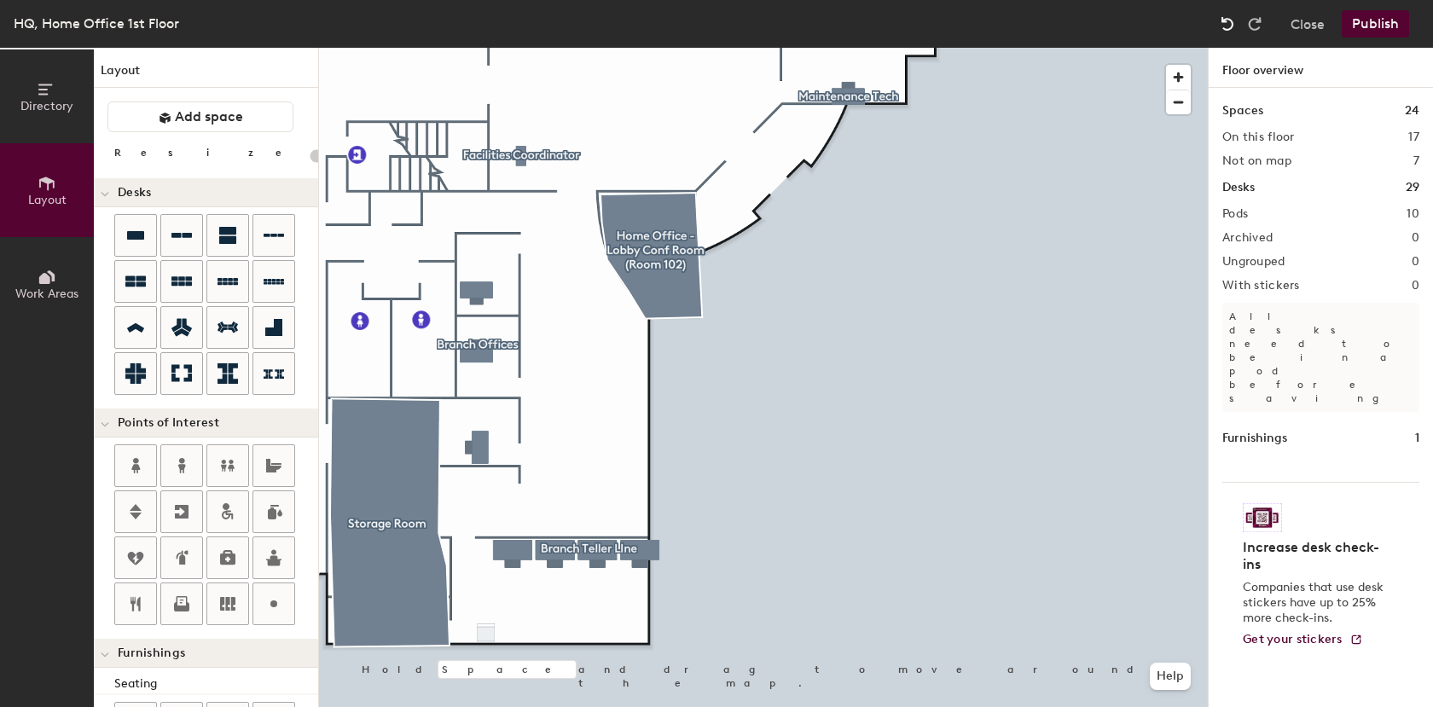
click at [1220, 20] on img at bounding box center [1227, 23] width 17 height 17
click at [473, 48] on div at bounding box center [763, 48] width 889 height 0
type input "100"
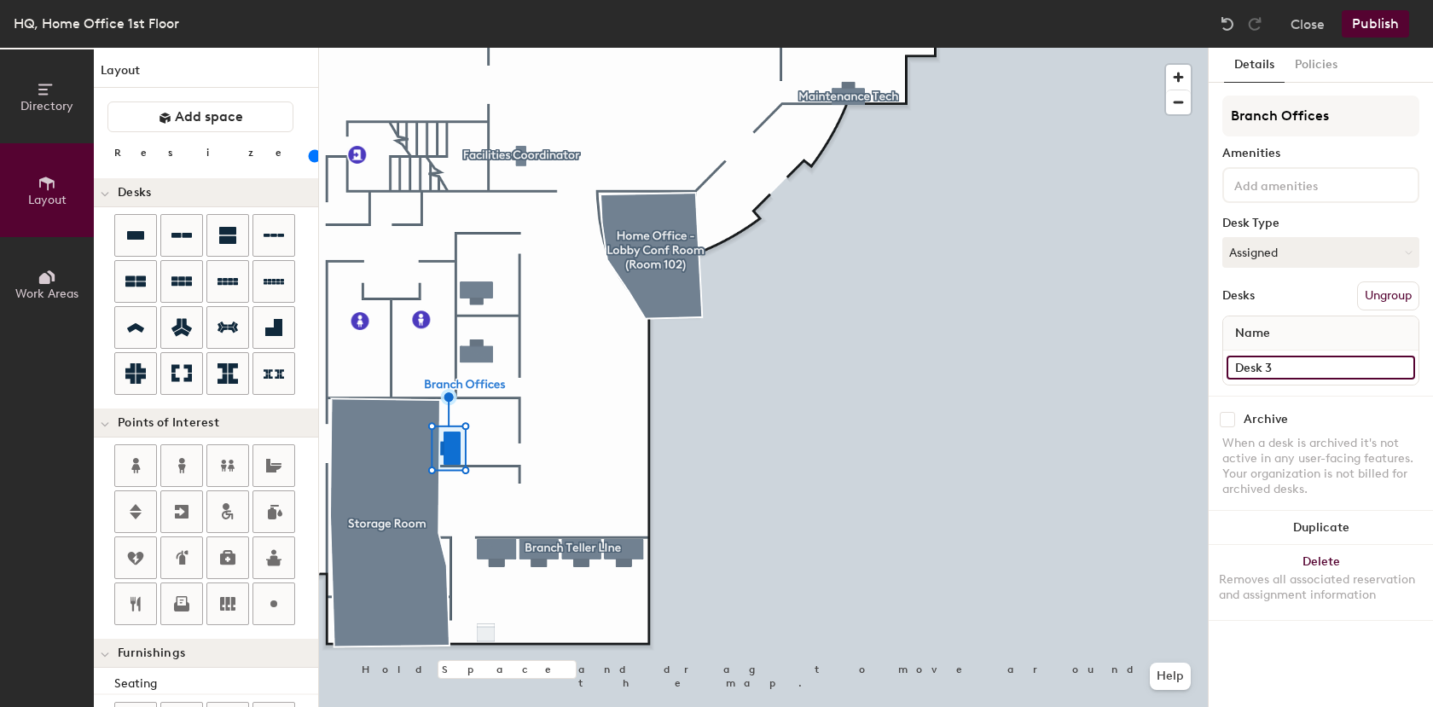
click at [1321, 371] on input "Desk 3" at bounding box center [1320, 368] width 188 height 24
type input "Branch Manager Office (K228)"
click at [1303, 372] on input "Desk 2" at bounding box center [1320, 368] width 188 height 24
click at [1304, 372] on input "Desk 2" at bounding box center [1320, 368] width 188 height 24
type input "D"
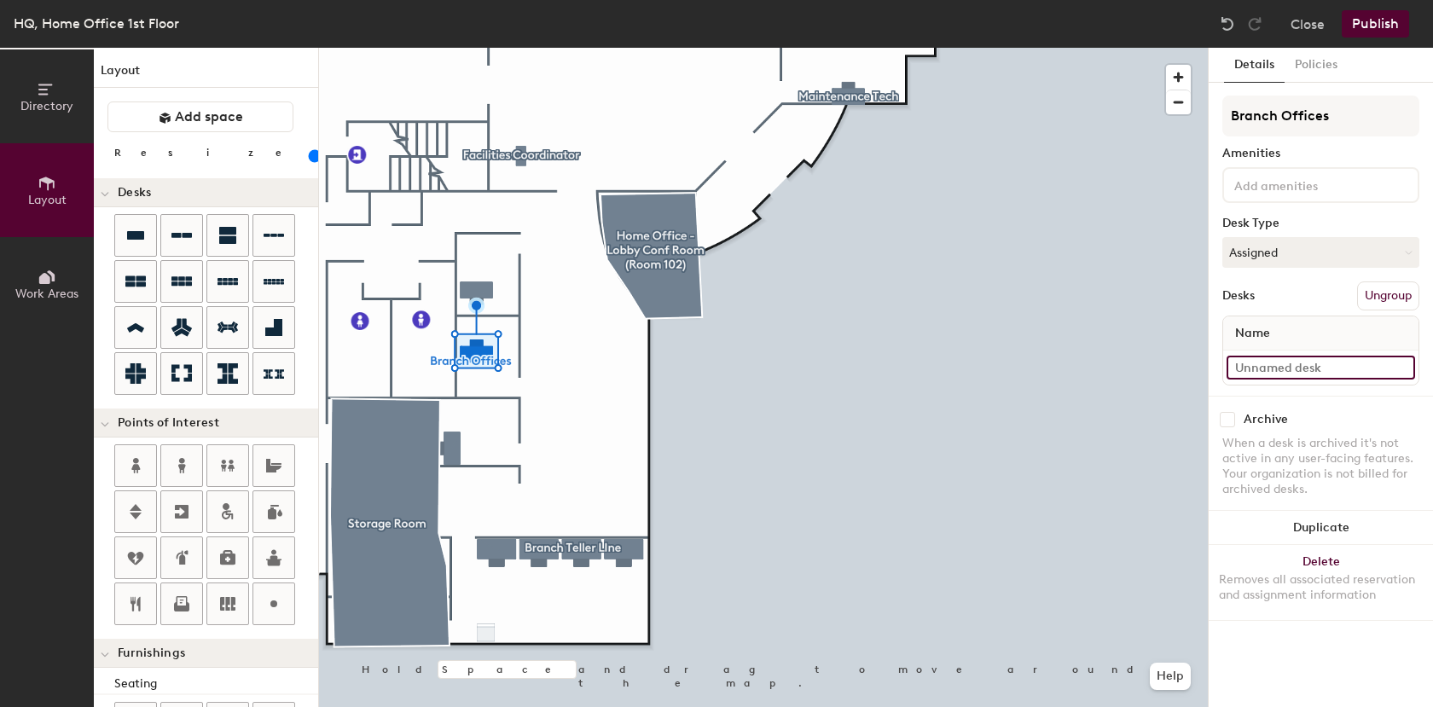
click at [1251, 368] on input at bounding box center [1320, 368] width 188 height 24
type input "Assistant BM (K227)"
drag, startPoint x: 1291, startPoint y: 367, endPoint x: 1265, endPoint y: 369, distance: 25.7
click at [1265, 369] on input "Desk 1" at bounding box center [1320, 368] width 188 height 24
type input "f"
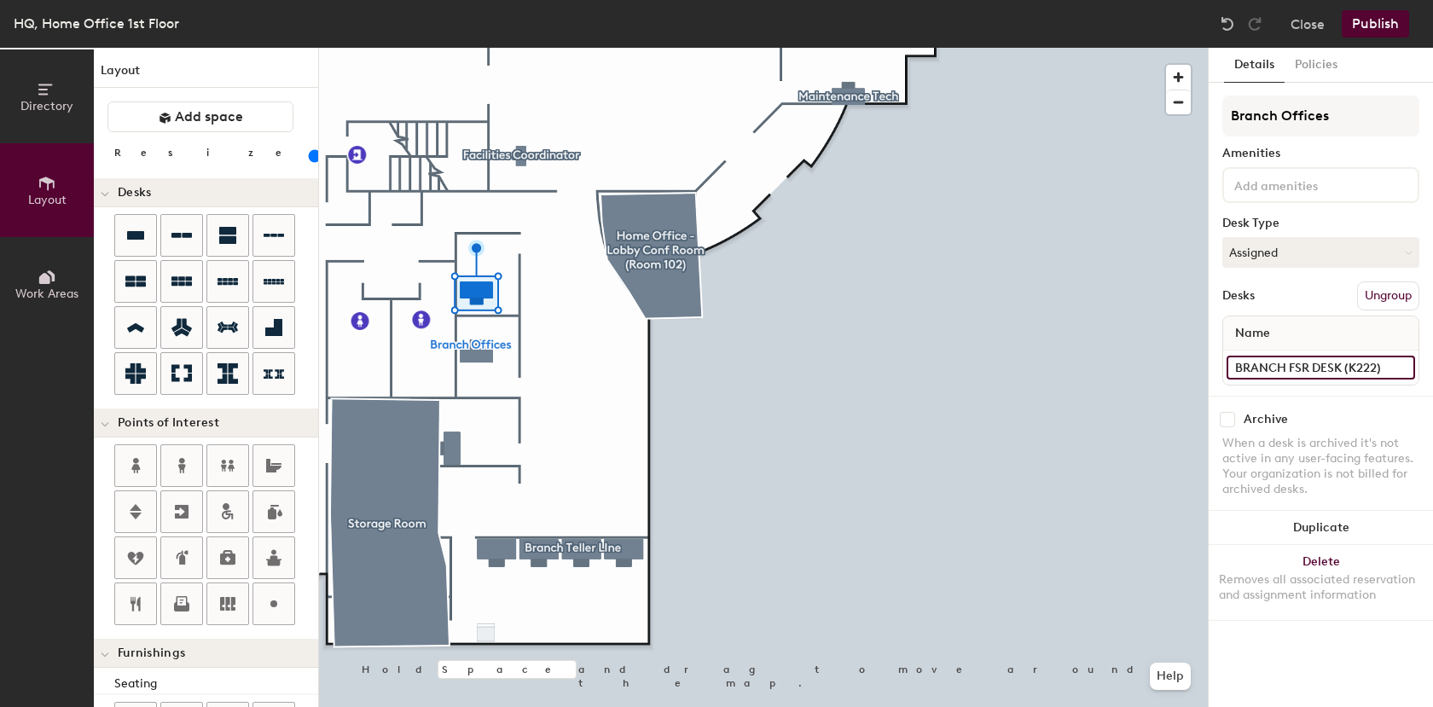
type input "BRANCH FSR DESK (K222)"
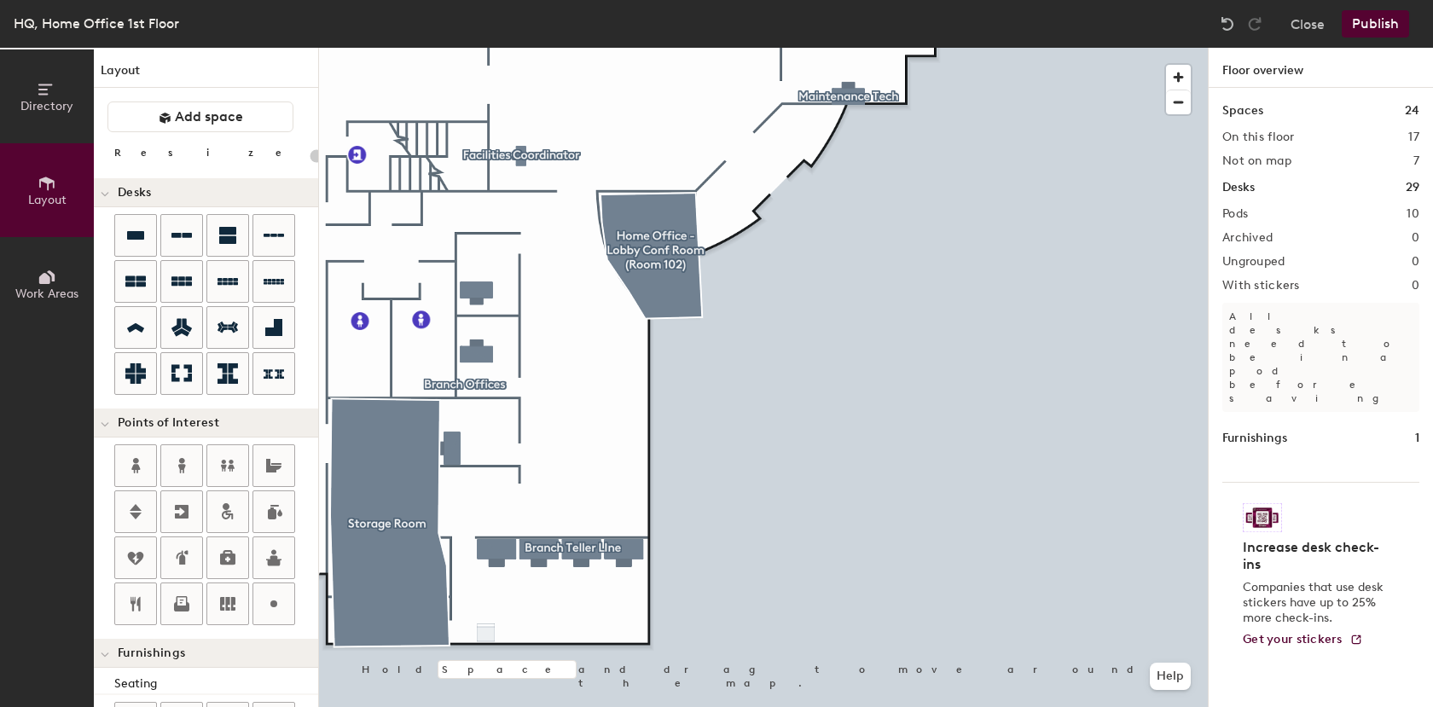
click at [1376, 27] on button "Publish" at bounding box center [1374, 23] width 67 height 27
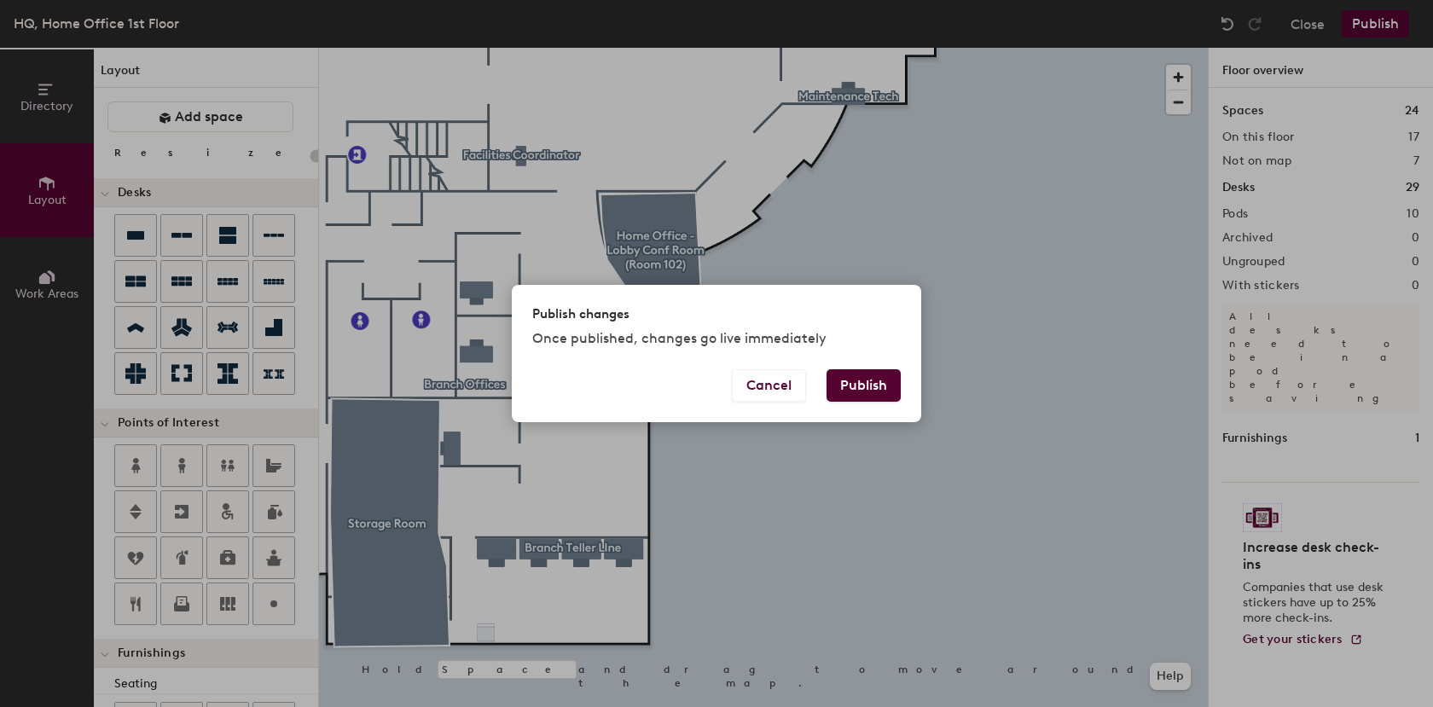
click at [884, 386] on button "Publish" at bounding box center [863, 385] width 74 height 32
type input "20"
